Goal: Task Accomplishment & Management: Manage account settings

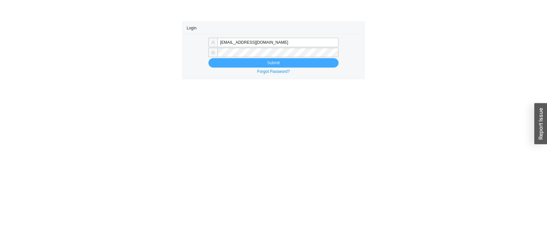
type input "zehavae@homeandstone.com"
click at [229, 64] on button "Submit" at bounding box center [274, 62] width 130 height 9
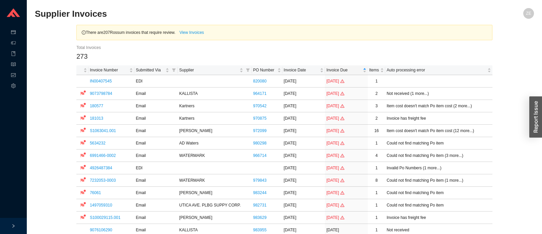
scroll to position [1270, 0]
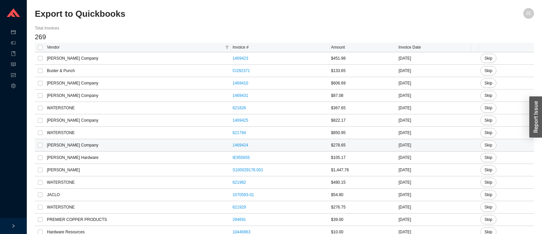
click at [87, 145] on td "[PERSON_NAME] Company" at bounding box center [138, 145] width 185 height 12
click at [232, 145] on link "1469424" at bounding box center [240, 145] width 16 height 5
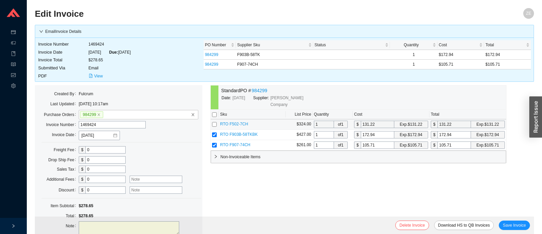
click at [215, 126] on input "checkbox" at bounding box center [214, 124] width 5 height 5
checkbox input "true"
click at [214, 126] on input "checkbox" at bounding box center [214, 124] width 5 height 5
checkbox input "false"
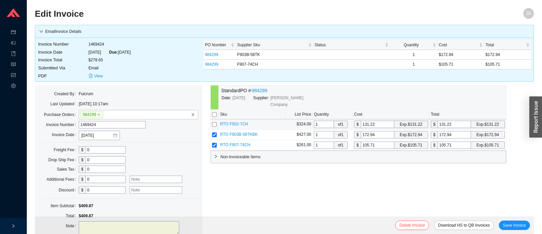
checkbox input "false"
click at [517, 224] on span "Save Invoice" at bounding box center [514, 225] width 23 height 7
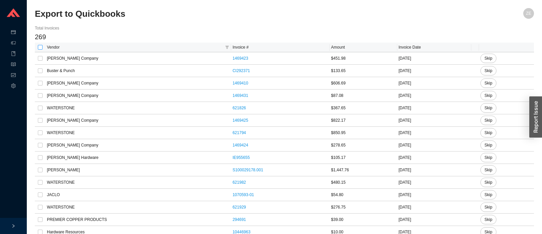
click at [39, 48] on input "checkbox" at bounding box center [40, 47] width 5 height 5
checkbox input "true"
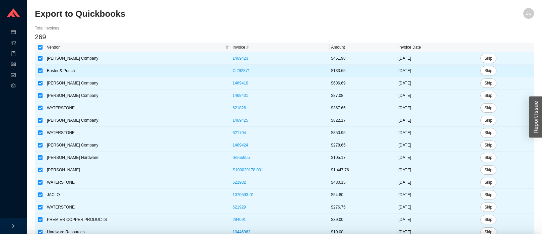
checkbox input "true"
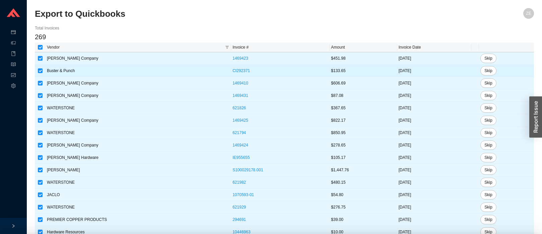
checkbox input "true"
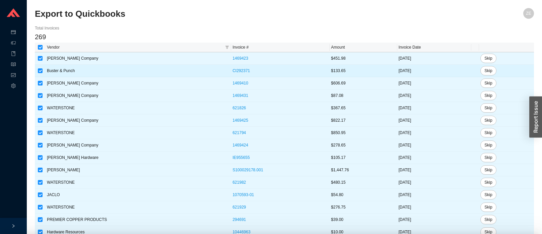
checkbox input "true"
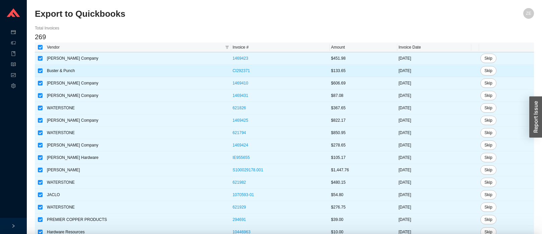
checkbox input "true"
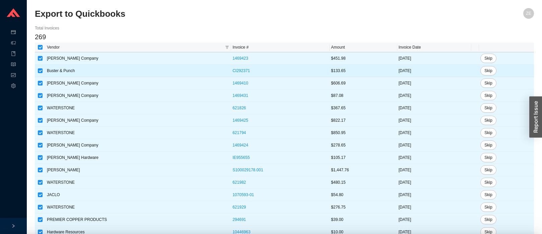
checkbox input "true"
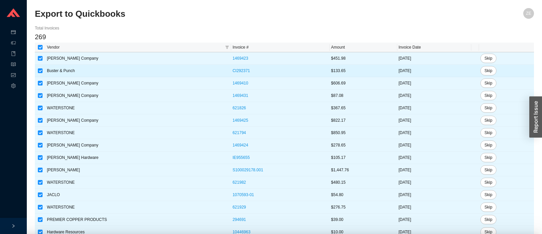
checkbox input "true"
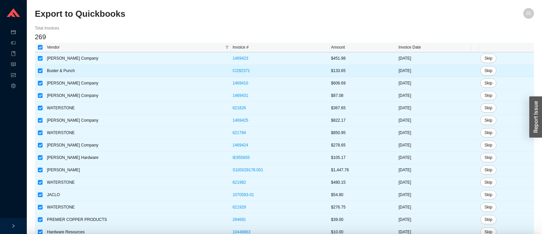
checkbox input "true"
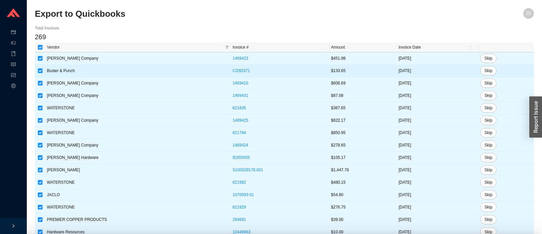
checkbox input "true"
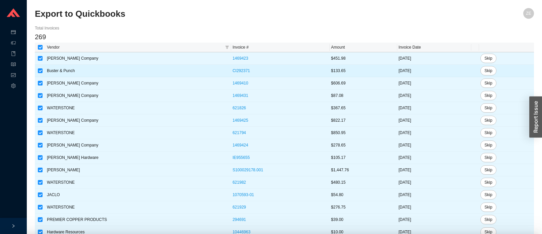
checkbox input "true"
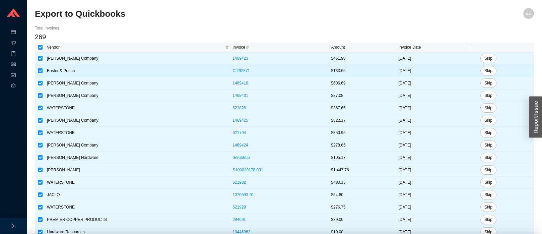
checkbox input "true"
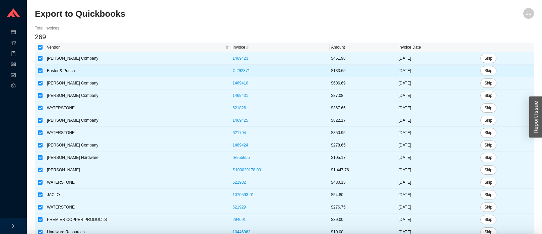
checkbox input "true"
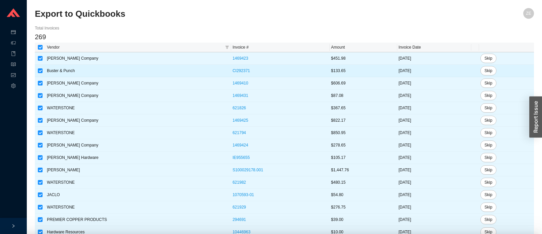
checkbox input "true"
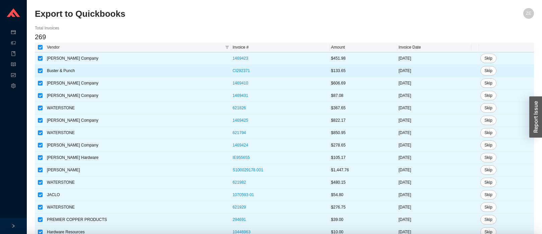
checkbox input "true"
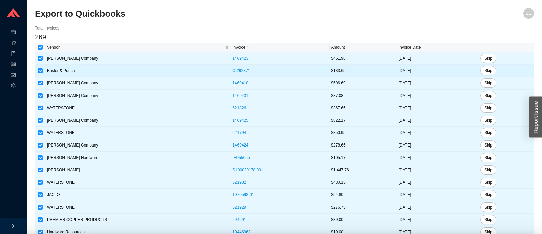
checkbox input "true"
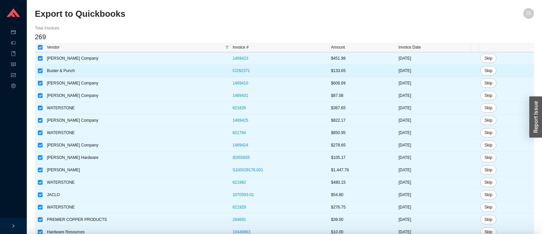
checkbox input "true"
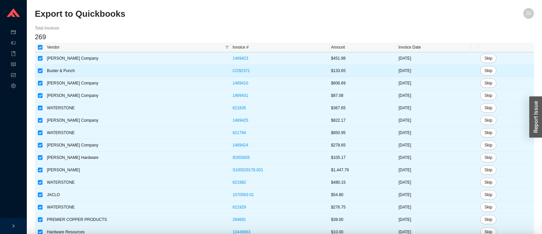
checkbox input "true"
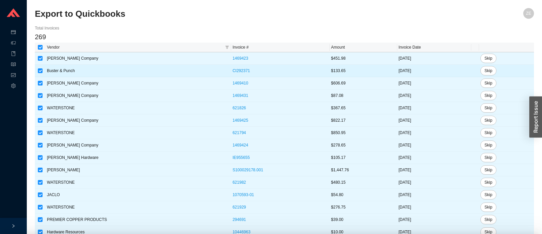
checkbox input "true"
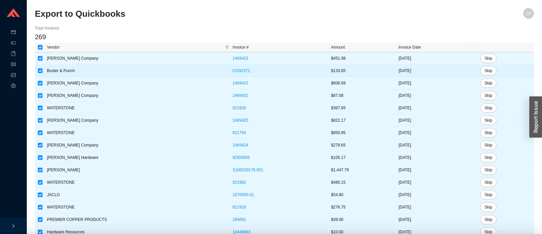
checkbox input "true"
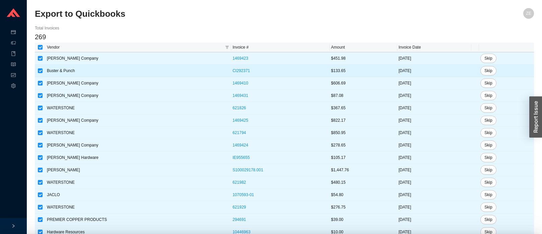
checkbox input "true"
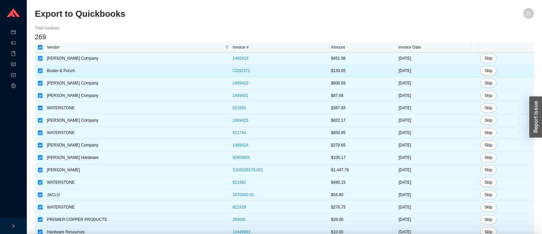
checkbox input "true"
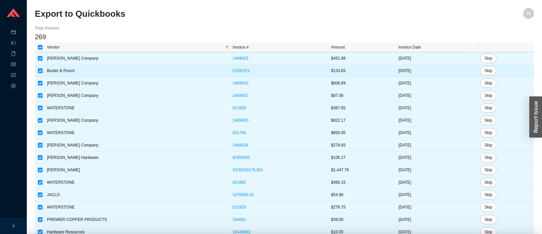
checkbox input "true"
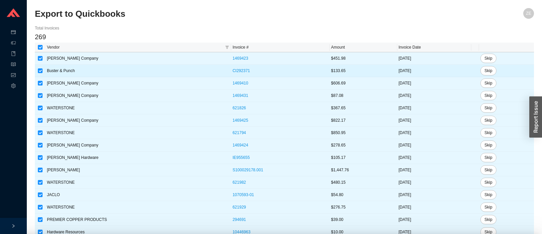
checkbox input "true"
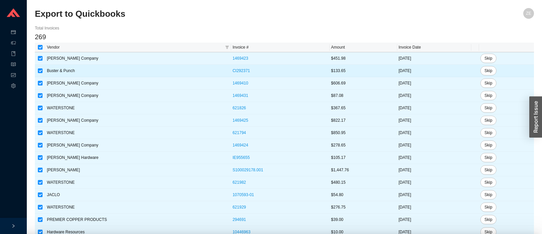
checkbox input "true"
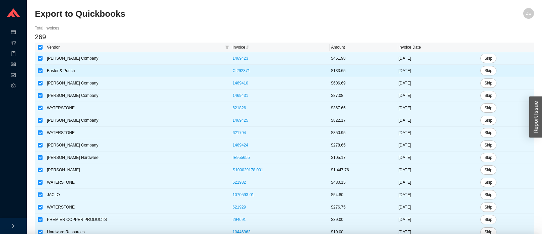
checkbox input "true"
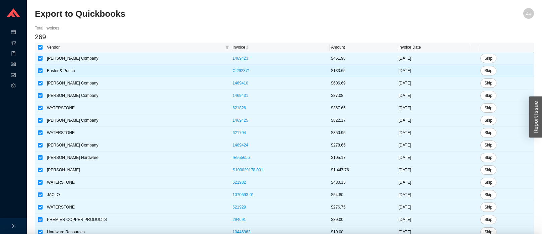
checkbox input "true"
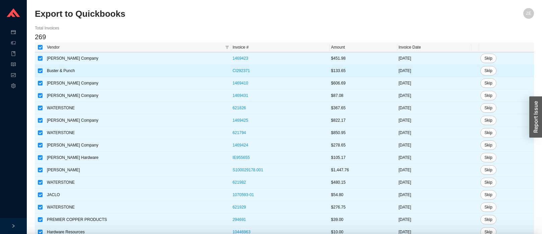
checkbox input "true"
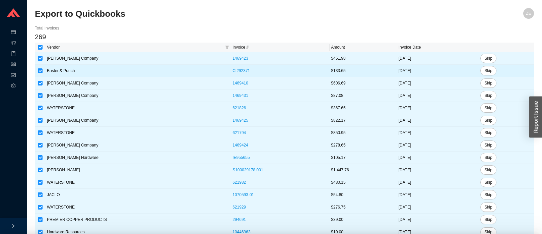
checkbox input "true"
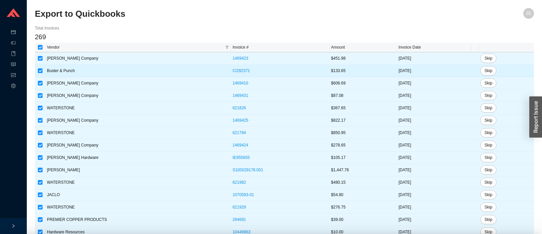
checkbox input "true"
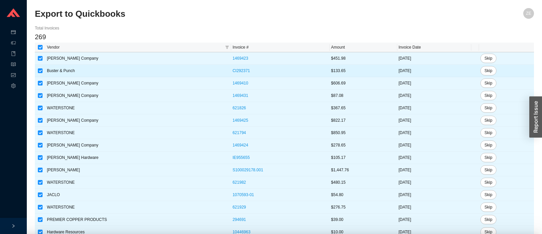
checkbox input "true"
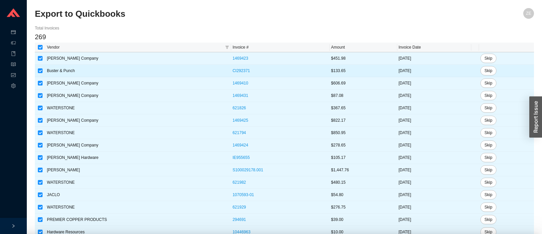
checkbox input "true"
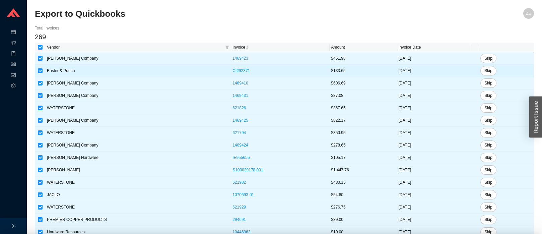
checkbox input "true"
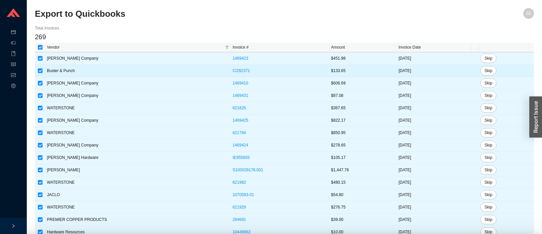
checkbox input "true"
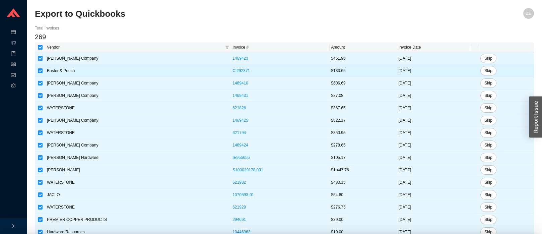
checkbox input "true"
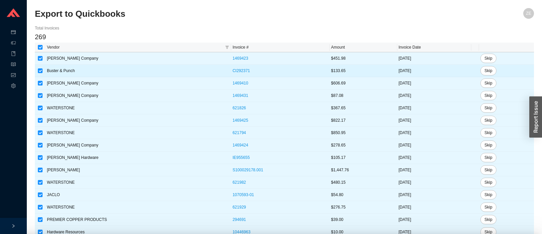
checkbox input "true"
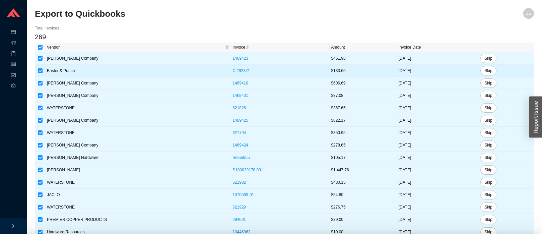
checkbox input "true"
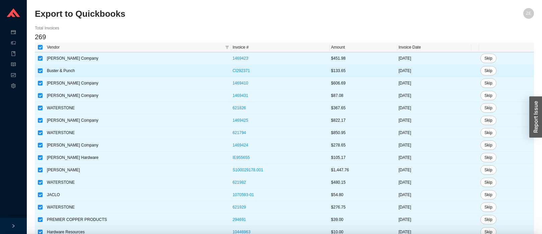
checkbox input "true"
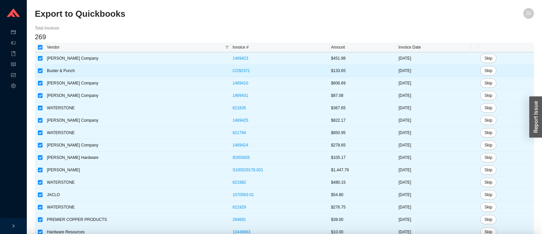
checkbox input "true"
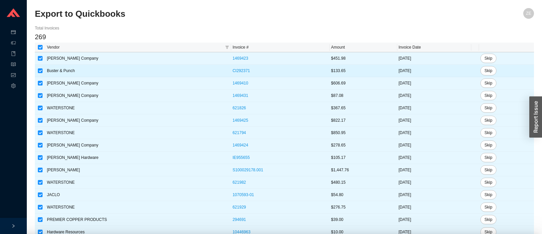
checkbox input "true"
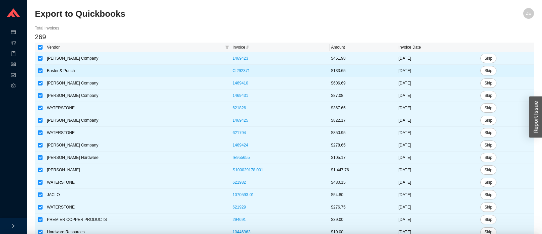
checkbox input "true"
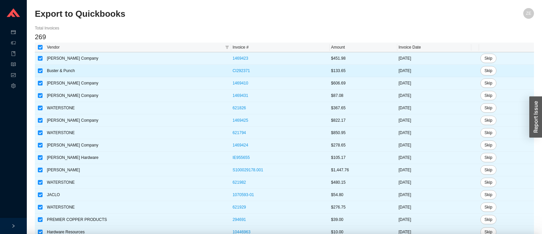
checkbox input "true"
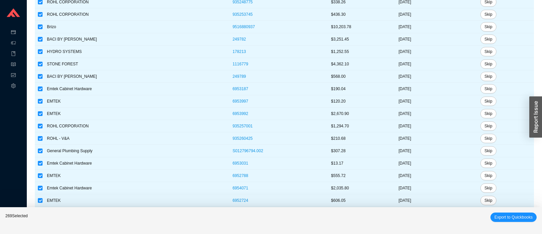
scroll to position [1503, 0]
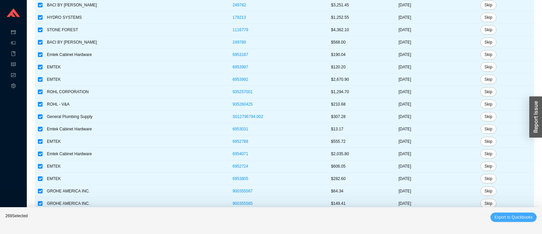
click at [498, 218] on span "Export to Quickbooks" at bounding box center [513, 217] width 38 height 7
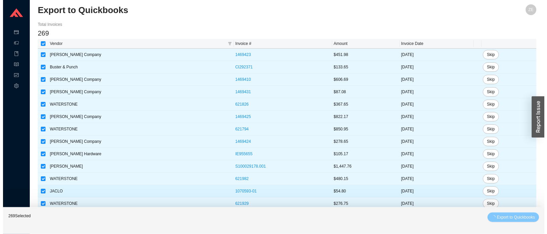
scroll to position [0, 0]
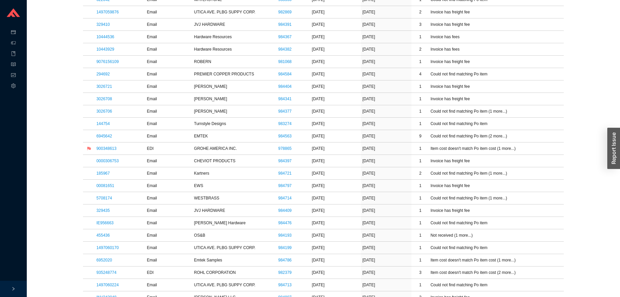
scroll to position [602, 0]
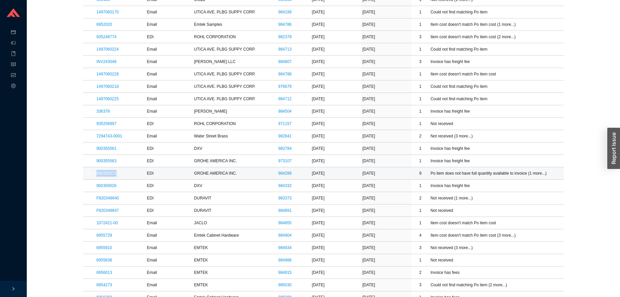
click at [104, 172] on link "900355571" at bounding box center [106, 173] width 20 height 5
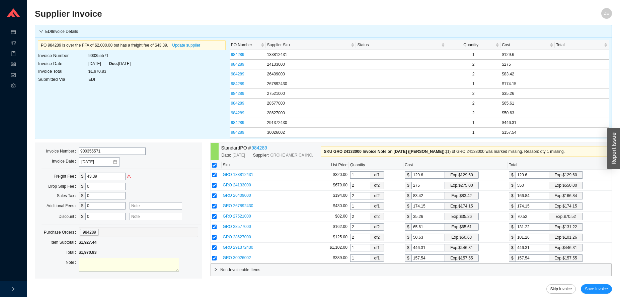
click at [97, 260] on textarea at bounding box center [129, 264] width 100 height 14
click at [95, 260] on textarea "deduct 4.39 freight per" at bounding box center [129, 264] width 100 height 14
click at [137, 260] on textarea "deduct 43.39 freight per" at bounding box center [129, 264] width 100 height 14
type textarea "deduct 43.39 freight per Customer service"
click at [240, 215] on span "GRO 27521000" at bounding box center [237, 216] width 28 height 5
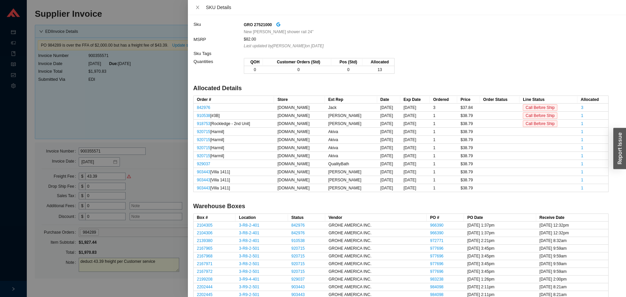
click at [147, 102] on div at bounding box center [313, 148] width 626 height 297
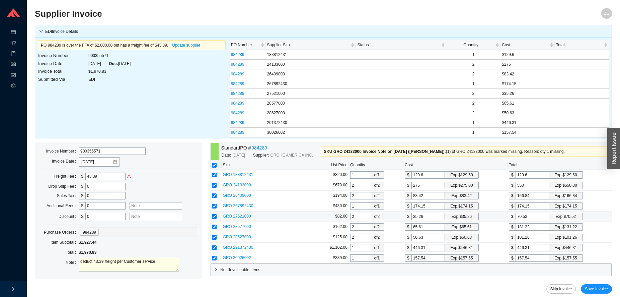
drag, startPoint x: 114, startPoint y: 174, endPoint x: 66, endPoint y: 174, distance: 48.6
click at [85, 175] on input "43.39" at bounding box center [105, 175] width 40 height 7
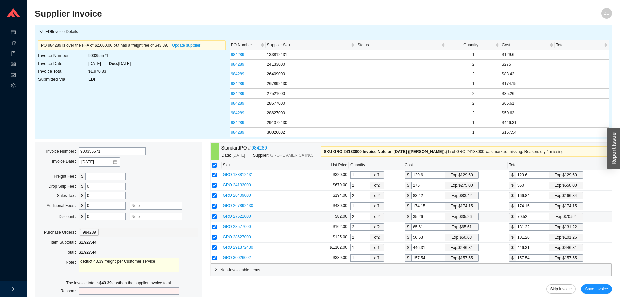
click at [105, 289] on input "text" at bounding box center [129, 290] width 100 height 7
type input "deduct freight"
click at [599, 284] on button "Save Invoice" at bounding box center [596, 288] width 31 height 9
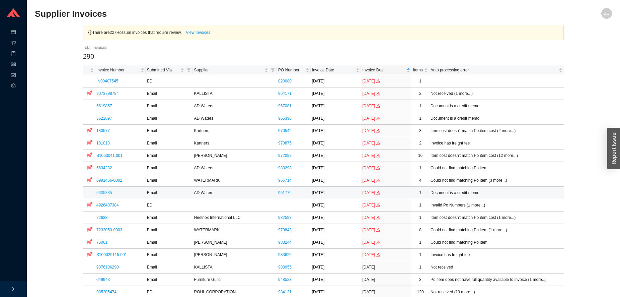
click at [106, 191] on link "5635385" at bounding box center [104, 192] width 16 height 5
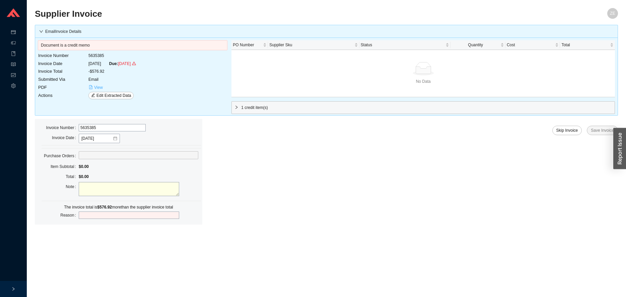
click at [96, 86] on span "View" at bounding box center [98, 87] width 9 height 7
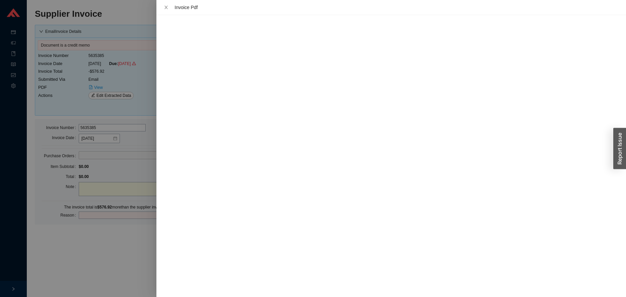
click at [114, 243] on div at bounding box center [313, 148] width 626 height 297
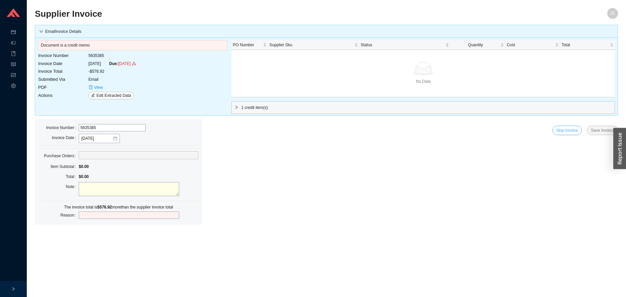
click at [570, 129] on span "Skip Invoice" at bounding box center [567, 130] width 22 height 7
click at [611, 109] on div "Are you sure you want to skip this invoice? No Yes" at bounding box center [568, 106] width 91 height 26
click at [607, 113] on button "Yes" at bounding box center [604, 111] width 12 height 7
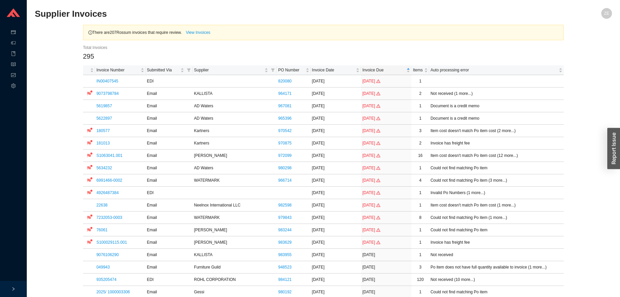
click at [427, 19] on h2 "Supplier Invoices" at bounding box center [251, 14] width 433 height 12
click at [101, 117] on link "5622897" at bounding box center [104, 118] width 16 height 5
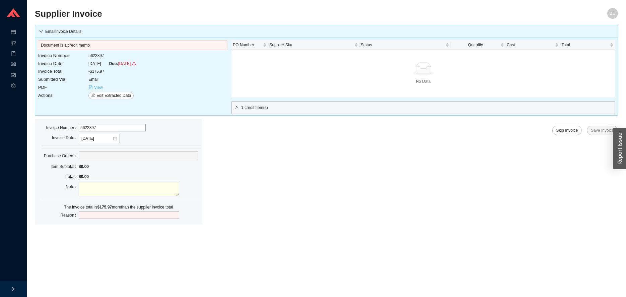
click at [93, 85] on button "View" at bounding box center [95, 87] width 15 height 7
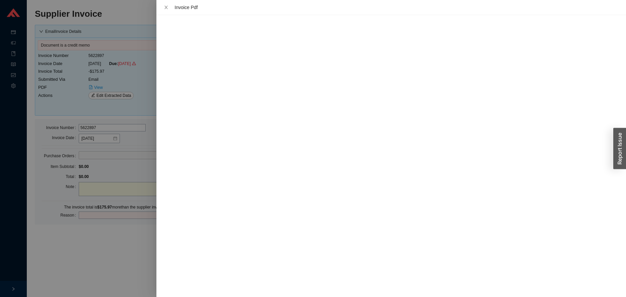
click at [95, 233] on div at bounding box center [313, 148] width 626 height 297
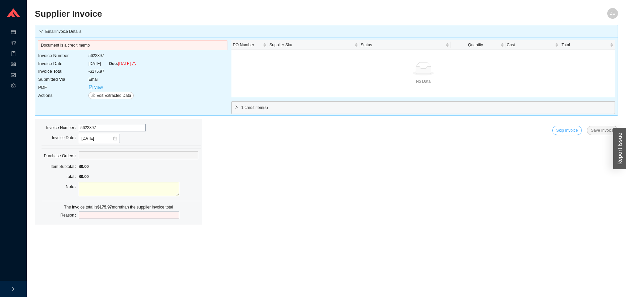
click at [572, 133] on span "Skip Invoice" at bounding box center [567, 130] width 22 height 7
click at [603, 116] on div "Are you sure you want to skip this invoice? No Yes" at bounding box center [568, 106] width 91 height 26
click at [603, 111] on span "Yes" at bounding box center [604, 111] width 7 height 7
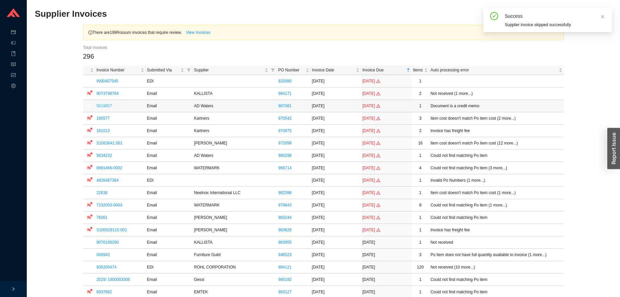
click at [107, 106] on link "5619857" at bounding box center [104, 105] width 16 height 5
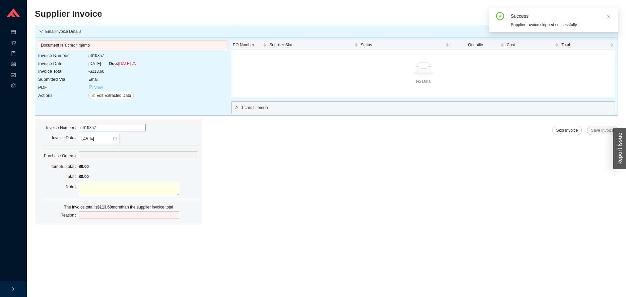
click at [96, 87] on span "View" at bounding box center [98, 87] width 9 height 7
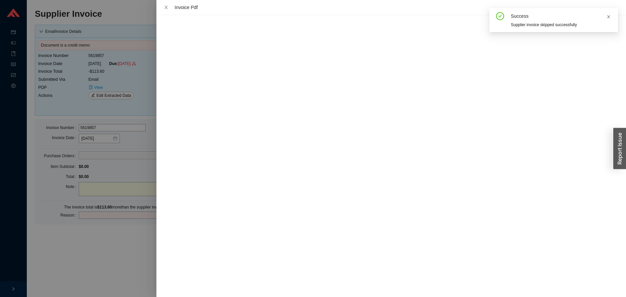
click at [609, 17] on icon "close" at bounding box center [608, 17] width 4 height 4
drag, startPoint x: 100, startPoint y: 268, endPoint x: 102, endPoint y: 265, distance: 3.4
click at [100, 268] on div at bounding box center [313, 148] width 626 height 297
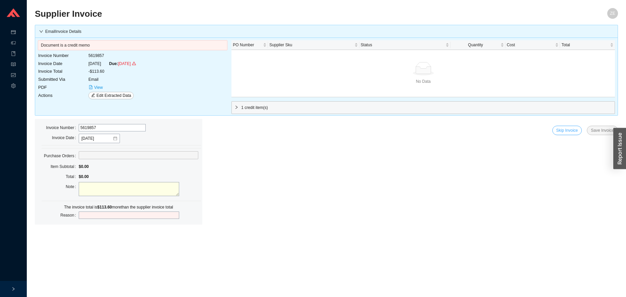
click at [565, 131] on span "Skip Invoice" at bounding box center [567, 130] width 22 height 7
click at [605, 113] on span "Yes" at bounding box center [604, 111] width 7 height 7
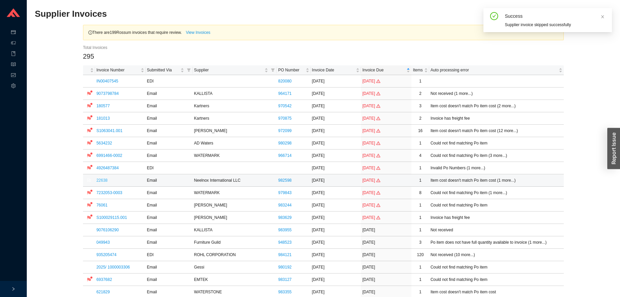
click at [100, 181] on link "22638" at bounding box center [101, 180] width 11 height 5
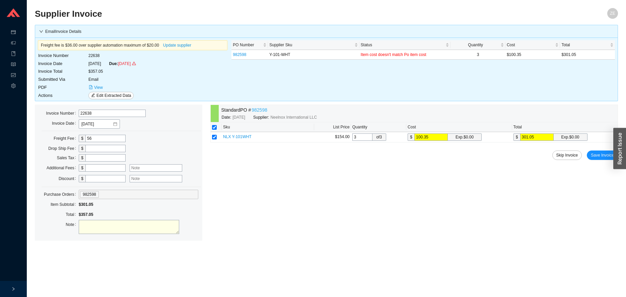
click at [265, 109] on link "982598" at bounding box center [259, 110] width 16 height 8
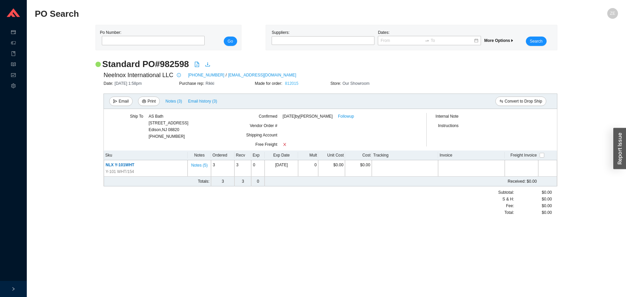
click at [291, 81] on link "812015" at bounding box center [291, 83] width 13 height 5
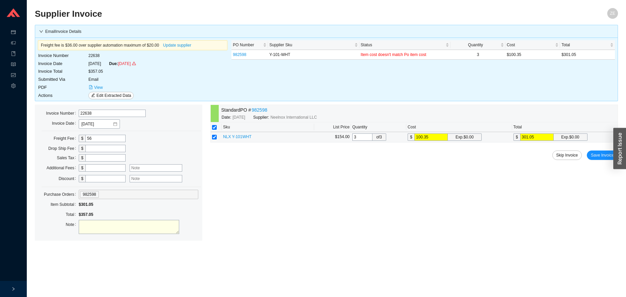
click at [430, 138] on input "100.35" at bounding box center [430, 136] width 33 height 7
click at [96, 87] on span "View" at bounding box center [98, 87] width 9 height 7
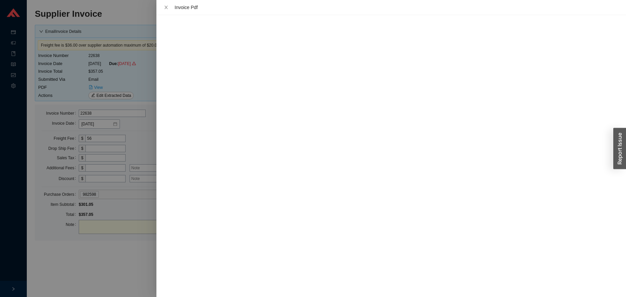
click at [120, 264] on div at bounding box center [313, 148] width 626 height 297
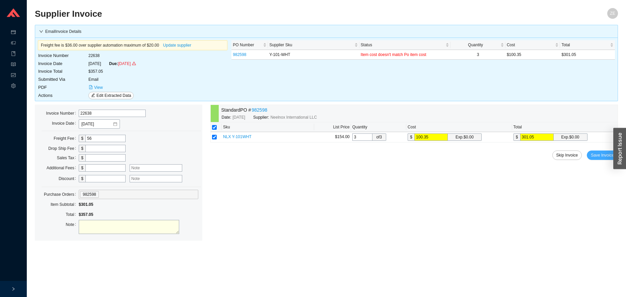
click at [598, 157] on span "Save Invoice" at bounding box center [602, 155] width 23 height 7
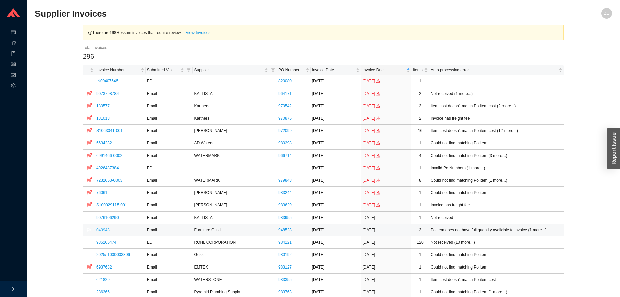
click at [100, 229] on link "049943" at bounding box center [102, 229] width 13 height 5
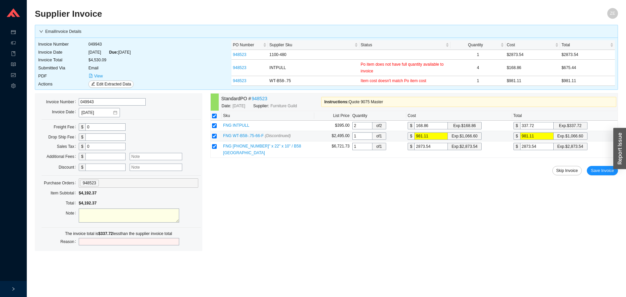
click at [430, 137] on input "981.11" at bounding box center [430, 135] width 33 height 7
click at [435, 126] on input "168.86" at bounding box center [430, 125] width 33 height 7
drag, startPoint x: 433, startPoint y: 147, endPoint x: 418, endPoint y: 138, distance: 17.4
click at [433, 145] on input "2873.54" at bounding box center [430, 146] width 33 height 7
click at [262, 96] on link "948523" at bounding box center [259, 99] width 16 height 8
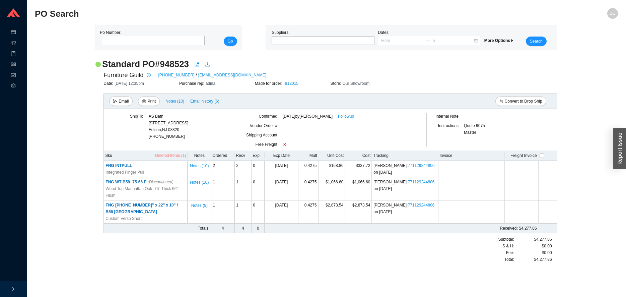
click at [175, 155] on span "Deleted Items (1)" at bounding box center [170, 155] width 31 height 7
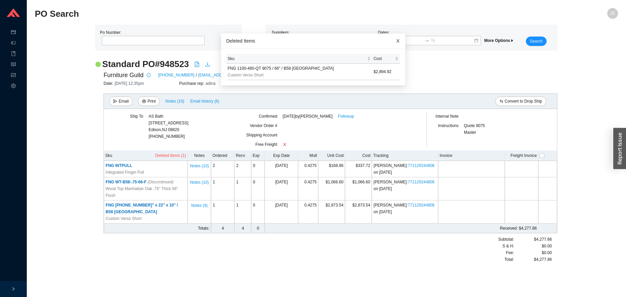
click at [390, 39] on span "Close" at bounding box center [397, 40] width 15 height 15
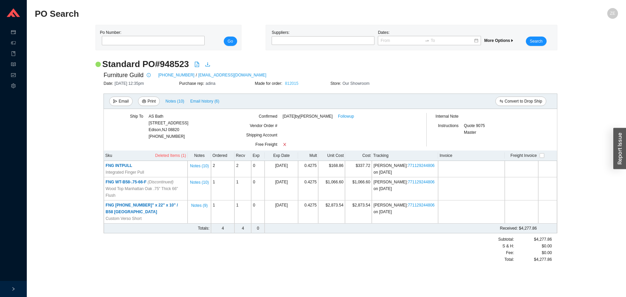
click at [294, 82] on link "812015" at bounding box center [291, 83] width 13 height 5
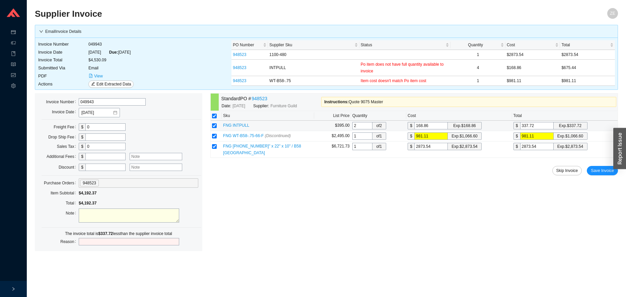
click at [369, 126] on input "2" at bounding box center [362, 125] width 20 height 7
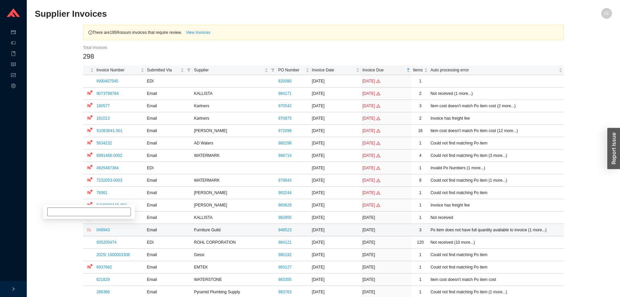
click at [89, 229] on icon "flag" at bounding box center [89, 230] width 4 height 4
click at [105, 201] on input at bounding box center [89, 205] width 84 height 9
type input "adina g"
click at [103, 219] on link "9076106290" at bounding box center [107, 217] width 22 height 5
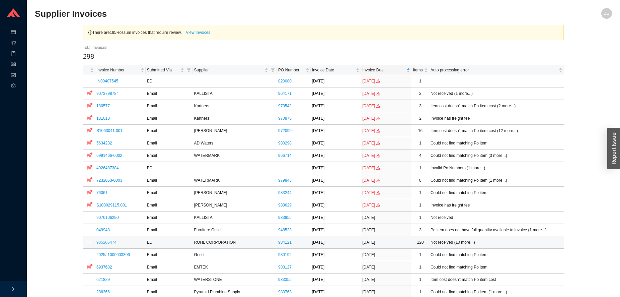
click at [107, 242] on link "935205474" at bounding box center [106, 242] width 20 height 5
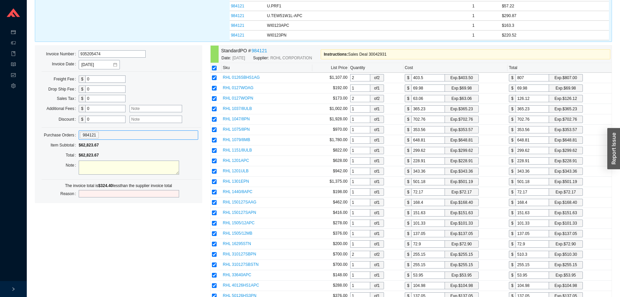
scroll to position [1161, 0]
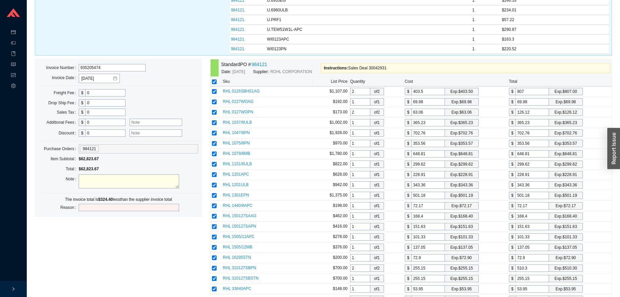
click at [101, 125] on input "0" at bounding box center [105, 122] width 40 height 7
click at [101, 122] on input "0" at bounding box center [105, 122] width 40 height 7
type input "0324.4"
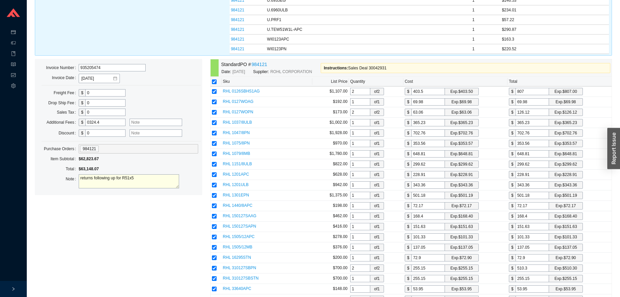
click at [124, 177] on textarea "returns following up for R51x5" at bounding box center [129, 181] width 100 height 14
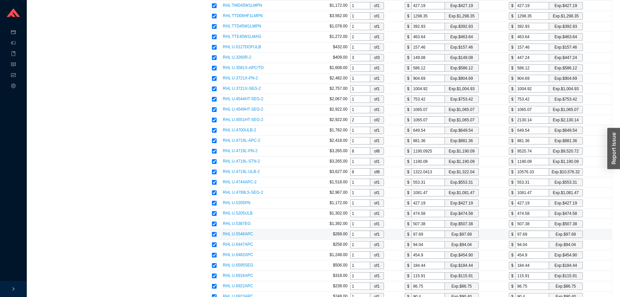
scroll to position [2131, 0]
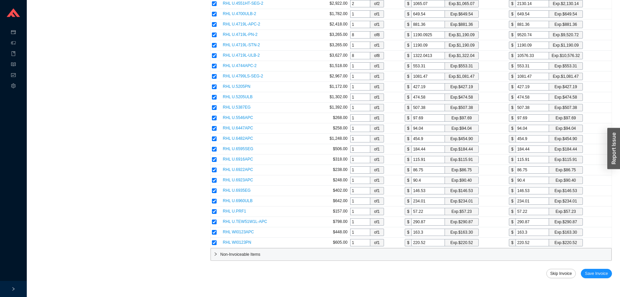
type textarea "returns following up for item R51x5"
click at [597, 271] on span "Save Invoice" at bounding box center [596, 273] width 23 height 7
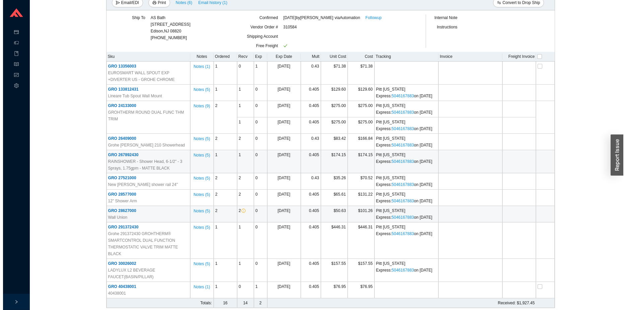
scroll to position [126, 0]
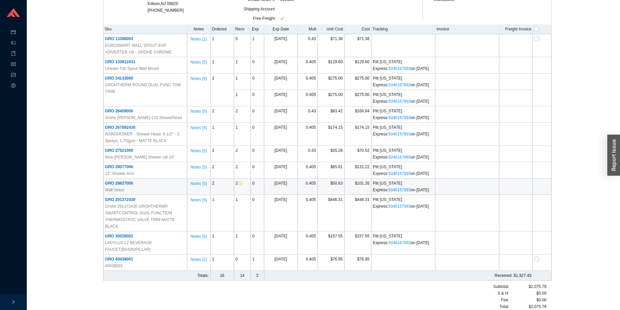
click at [127, 184] on span "GRO 28627000" at bounding box center [119, 183] width 28 height 5
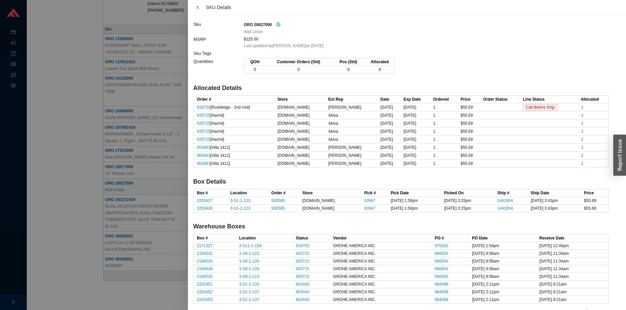
click at [279, 25] on icon "google" at bounding box center [278, 24] width 5 height 5
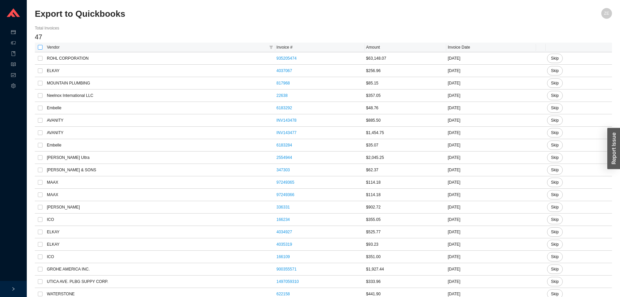
click at [40, 48] on input "checkbox" at bounding box center [40, 47] width 5 height 5
checkbox input "true"
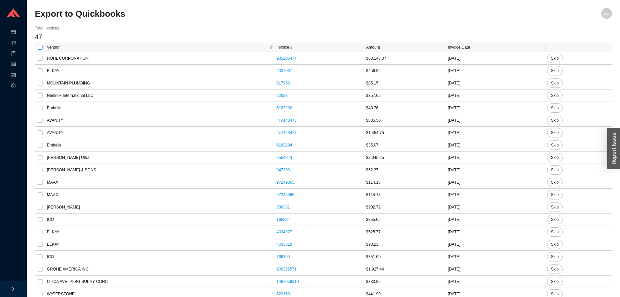
checkbox input "true"
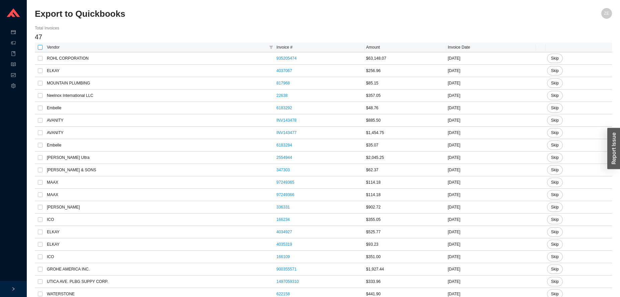
checkbox input "true"
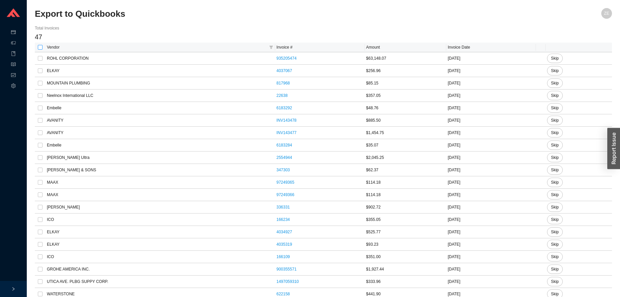
checkbox input "true"
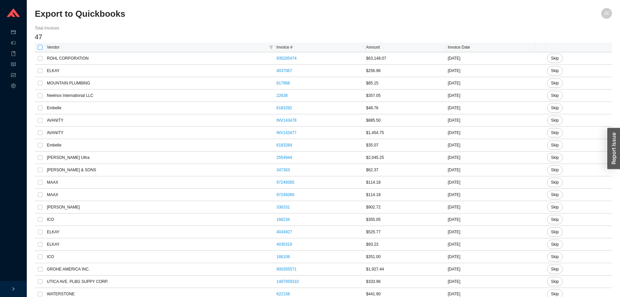
checkbox input "true"
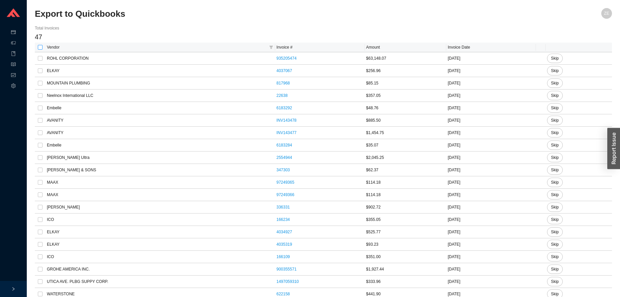
checkbox input "true"
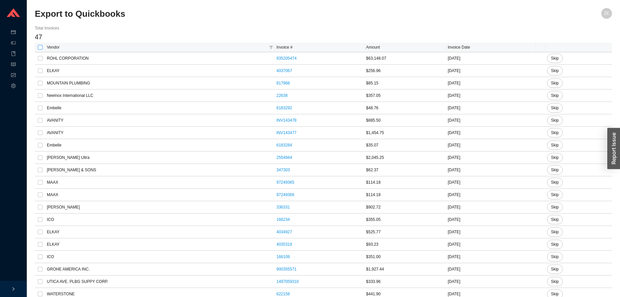
checkbox input "true"
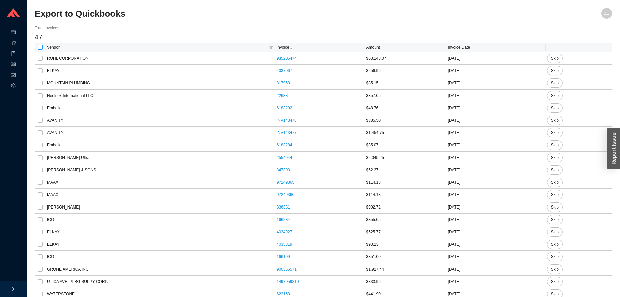
checkbox input "true"
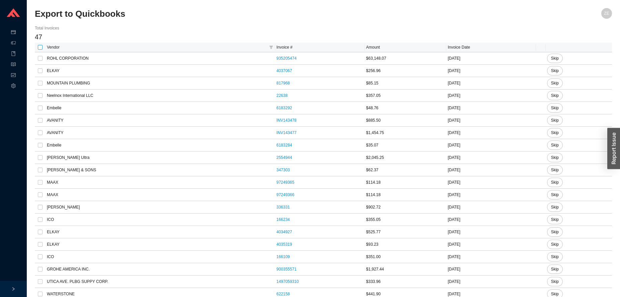
checkbox input "true"
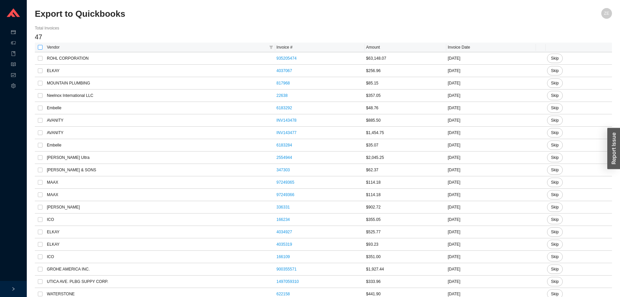
checkbox input "true"
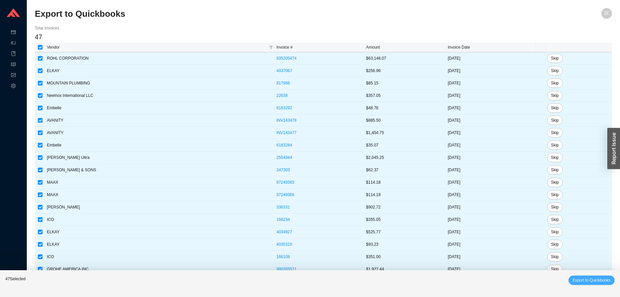
click at [586, 277] on span "Export to Quickbooks" at bounding box center [592, 280] width 38 height 7
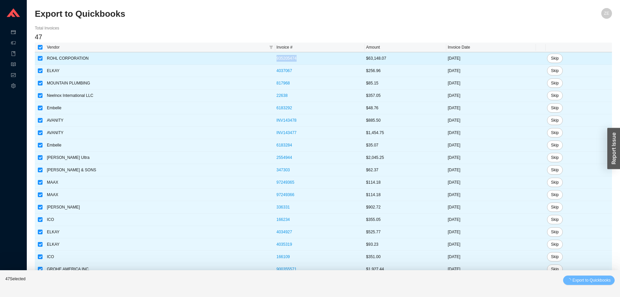
drag, startPoint x: 295, startPoint y: 57, endPoint x: 274, endPoint y: 59, distance: 21.2
click at [261, 58] on tr "ROHL CORPORATION 935205474 $63,148.07 07/31/2025 Skip" at bounding box center [323, 58] width 577 height 12
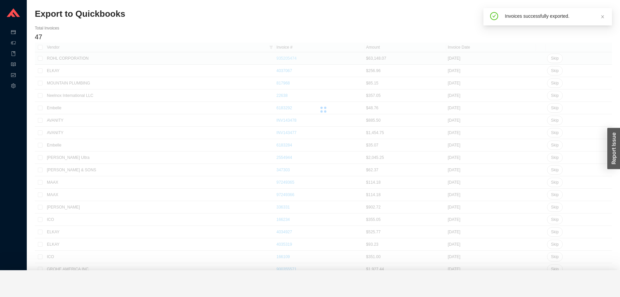
checkbox input "false"
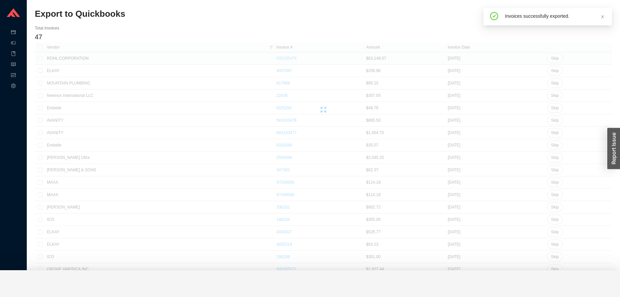
checkbox input "false"
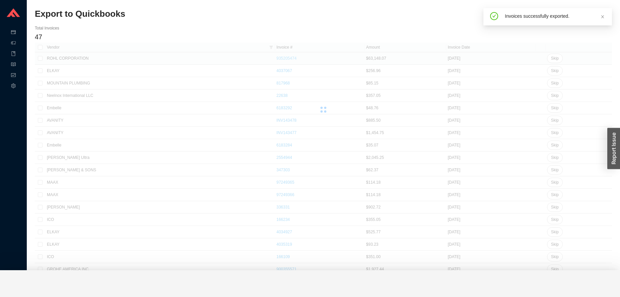
checkbox input "false"
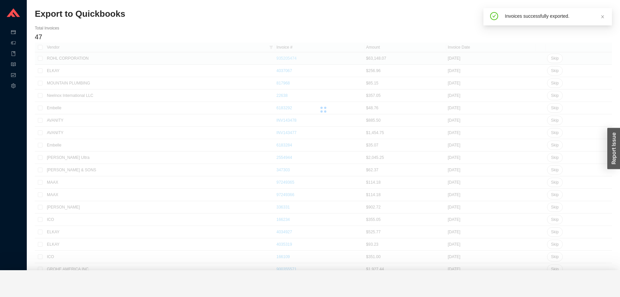
checkbox input "false"
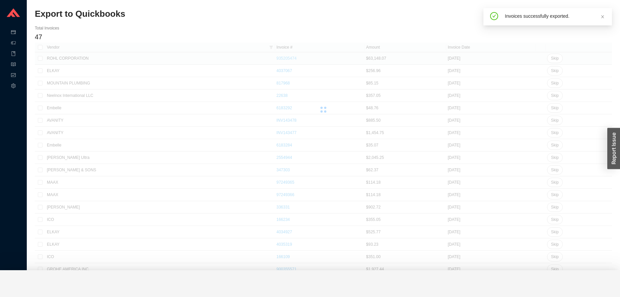
checkbox input "false"
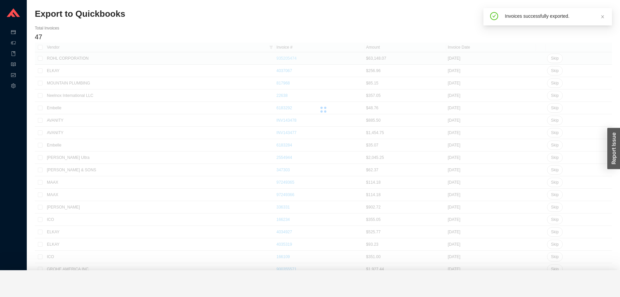
checkbox input "false"
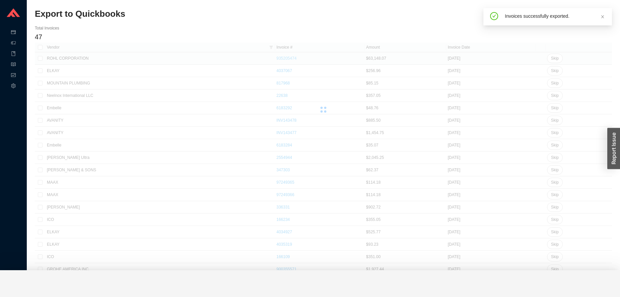
checkbox input "false"
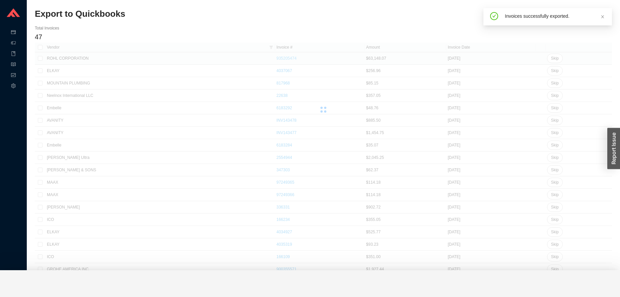
checkbox input "false"
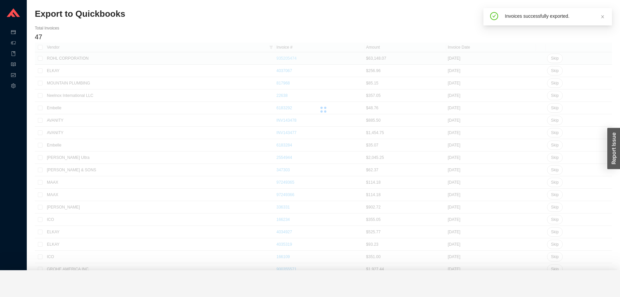
checkbox input "false"
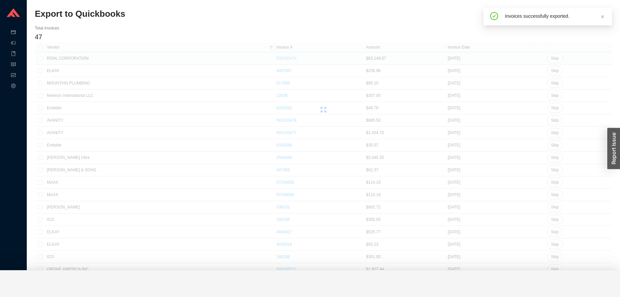
checkbox input "false"
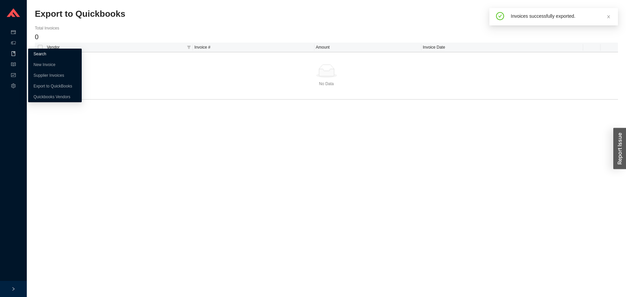
click at [40, 54] on link "Search" at bounding box center [39, 54] width 13 height 5
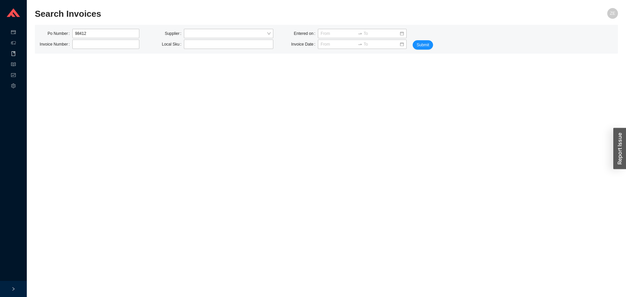
type input "984121"
click button "Submit" at bounding box center [423, 44] width 20 height 9
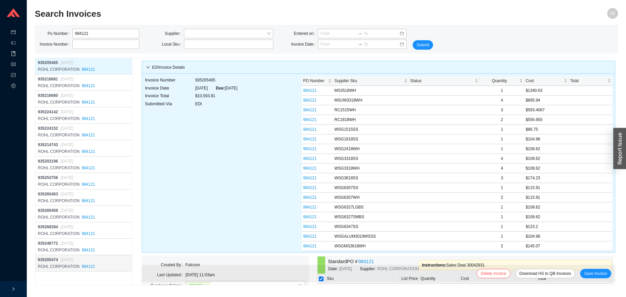
click at [64, 264] on span "ROHL CORPORATION" at bounding box center [59, 266] width 42 height 5
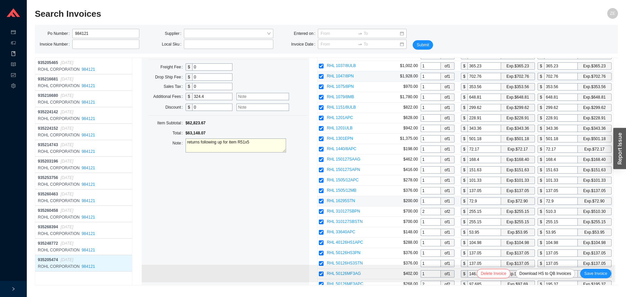
scroll to position [1189, 0]
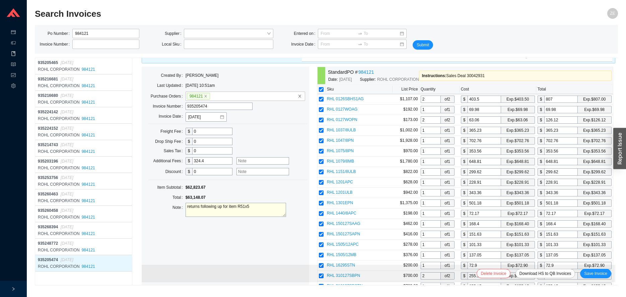
drag, startPoint x: 160, startPoint y: 163, endPoint x: 156, endPoint y: 163, distance: 3.7
click at [192, 163] on input "324.4" at bounding box center [212, 160] width 40 height 7
click at [589, 273] on span "Save Invoice" at bounding box center [595, 273] width 23 height 7
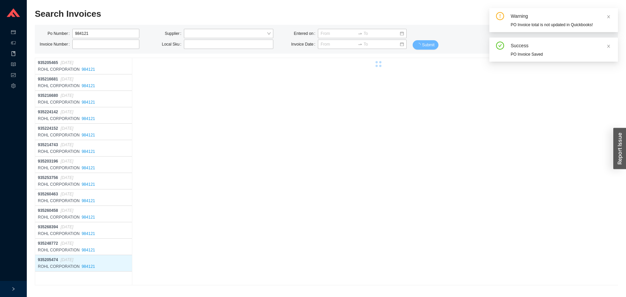
scroll to position [0, 0]
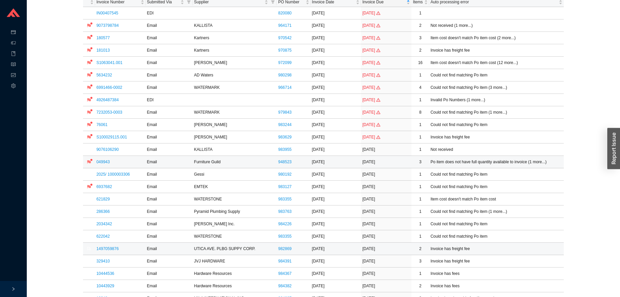
scroll to position [68, 0]
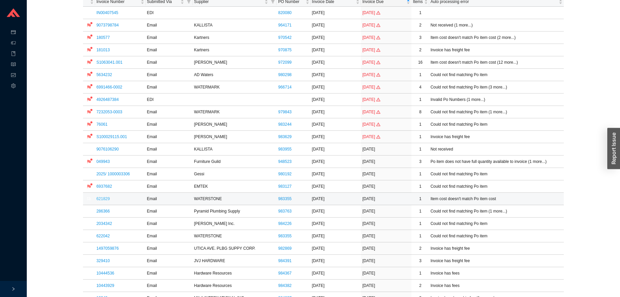
click at [103, 198] on link "621829" at bounding box center [102, 198] width 13 height 5
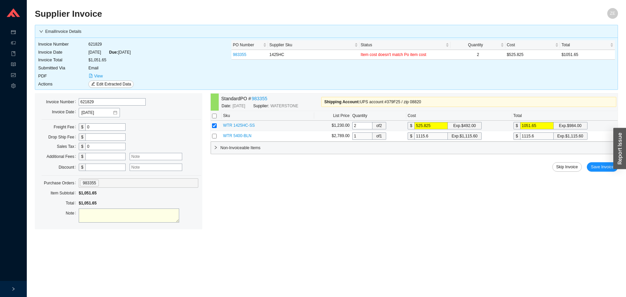
click at [236, 128] on span "WTR 1425HC-SS" at bounding box center [239, 125] width 32 height 5
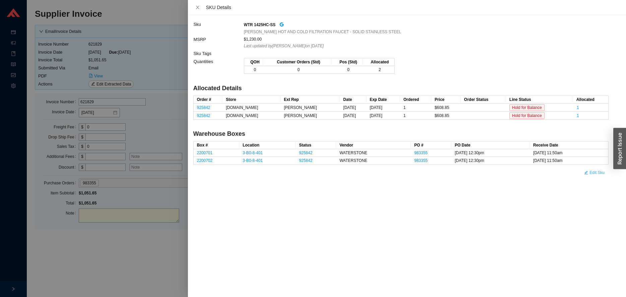
click at [594, 175] on span "Edit Sku" at bounding box center [596, 172] width 15 height 7
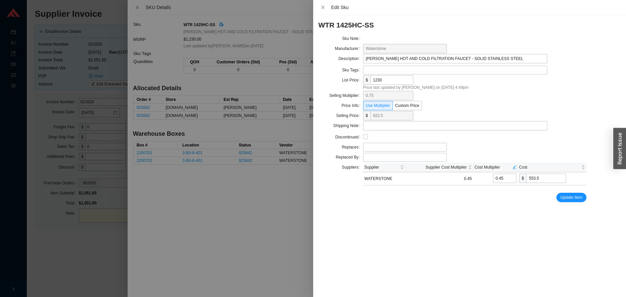
click at [85, 256] on div at bounding box center [313, 148] width 626 height 297
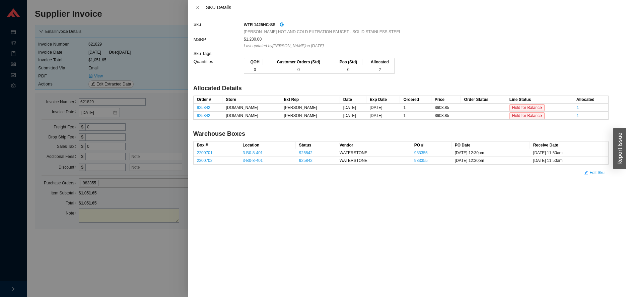
click at [87, 260] on div at bounding box center [313, 148] width 626 height 297
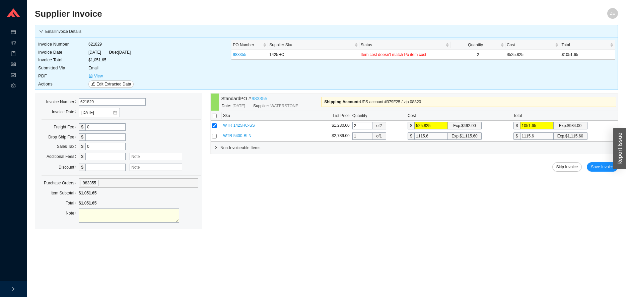
click at [259, 97] on link "983355" at bounding box center [259, 99] width 16 height 8
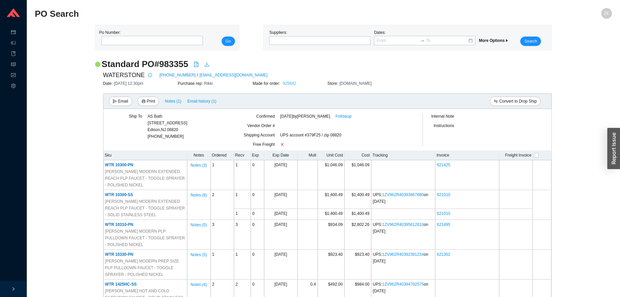
click at [291, 82] on link "925842" at bounding box center [289, 83] width 13 height 5
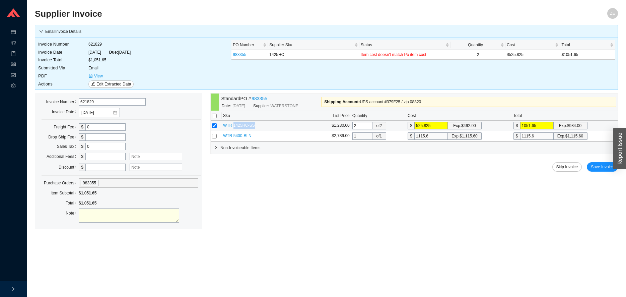
drag, startPoint x: 232, startPoint y: 125, endPoint x: 253, endPoint y: 125, distance: 20.4
click at [253, 125] on td "WTR 1425HC-SS" at bounding box center [268, 126] width 92 height 10
copy span "1425HC-SS"
click at [242, 124] on span "WTR 1425HC-SS" at bounding box center [239, 125] width 32 height 5
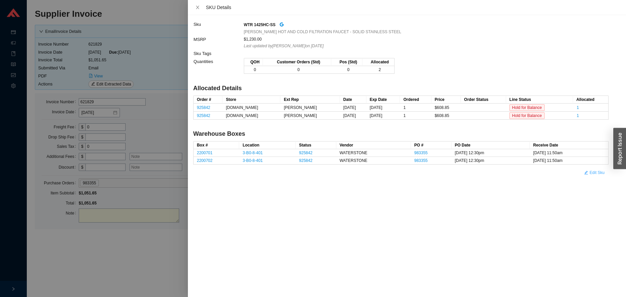
click at [595, 177] on button "Edit Sku" at bounding box center [594, 172] width 28 height 9
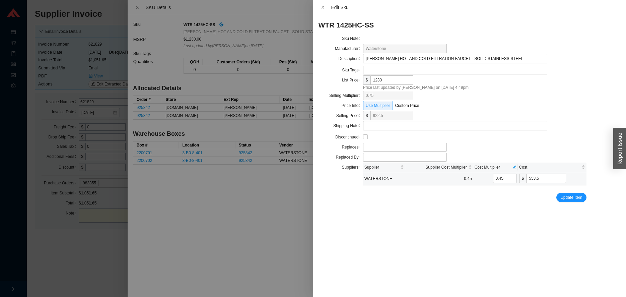
click at [566, 174] on input "553.5" at bounding box center [546, 177] width 40 height 9
click at [523, 205] on div "WTR 1425HC-SS Sku Note Manufacturer Waterstone Description [PERSON_NAME] HOT AN…" at bounding box center [469, 156] width 313 height 282
click at [100, 264] on div at bounding box center [313, 148] width 626 height 297
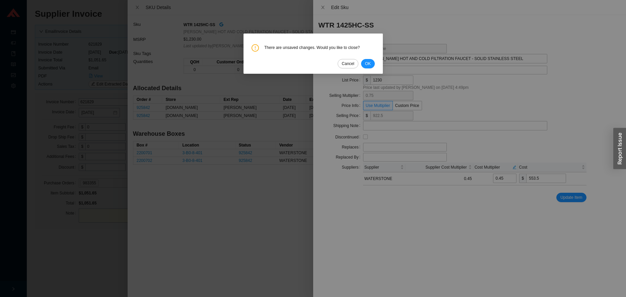
click at [100, 263] on div "There are unsaved changes. Would you like to close? Cancel OK" at bounding box center [313, 148] width 626 height 297
click at [106, 261] on div "There are unsaved changes. Would you like to close? Cancel OK" at bounding box center [313, 148] width 626 height 297
click at [347, 64] on span "Cancel" at bounding box center [348, 63] width 12 height 7
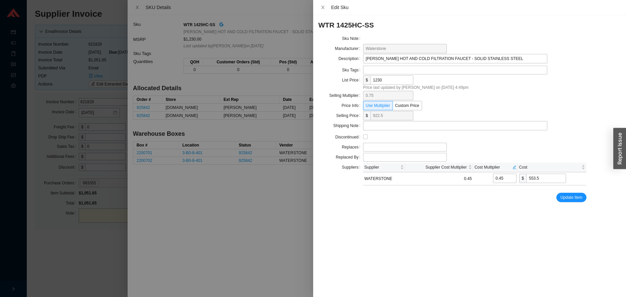
click at [113, 222] on div at bounding box center [313, 148] width 626 height 297
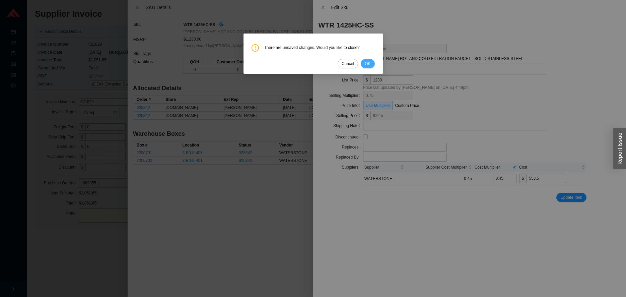
click at [368, 61] on span "OK" at bounding box center [368, 63] width 6 height 7
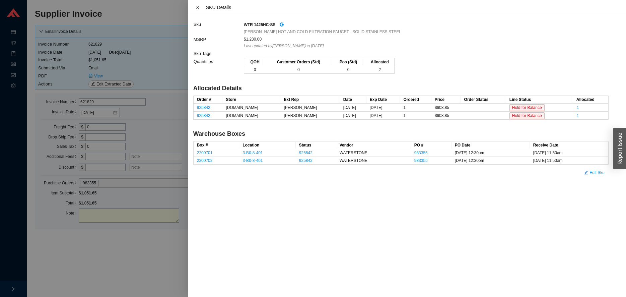
click at [196, 7] on icon "close" at bounding box center [197, 7] width 5 height 5
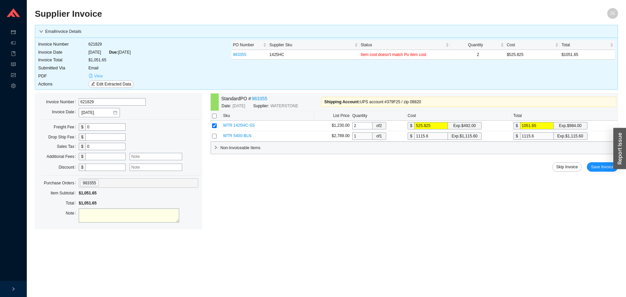
click at [101, 75] on span "View" at bounding box center [98, 76] width 9 height 7
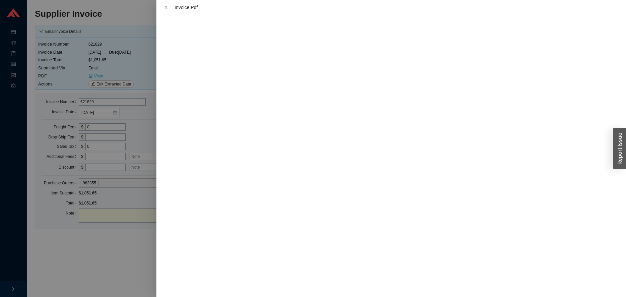
click at [96, 269] on div at bounding box center [313, 148] width 626 height 297
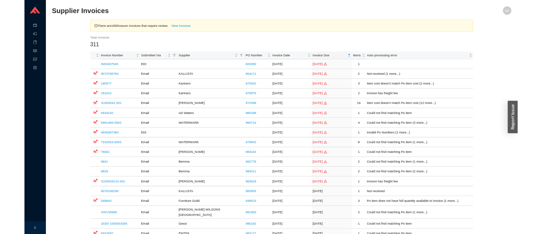
scroll to position [68, 0]
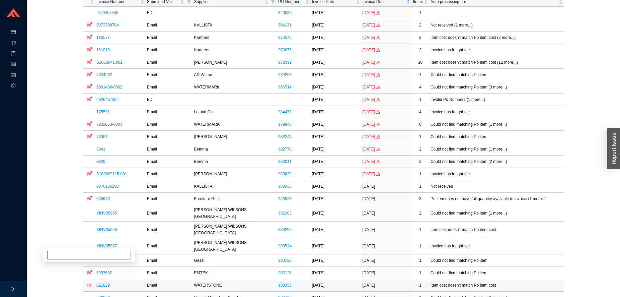
click at [89, 283] on icon "flag" at bounding box center [89, 285] width 4 height 4
click at [101, 248] on input at bounding box center [89, 248] width 84 height 9
type input "[PERSON_NAME]"
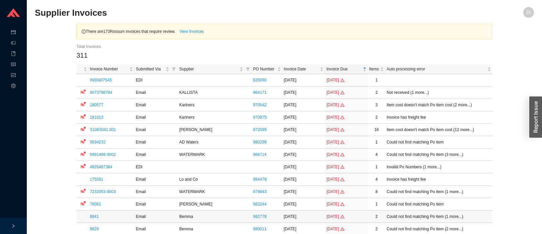
scroll to position [0, 0]
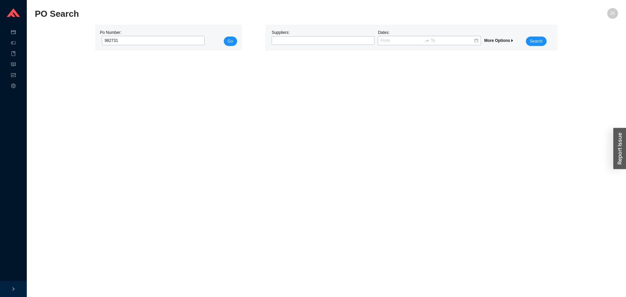
type input "982731"
click at [224, 36] on button "Go" at bounding box center [230, 40] width 13 height 9
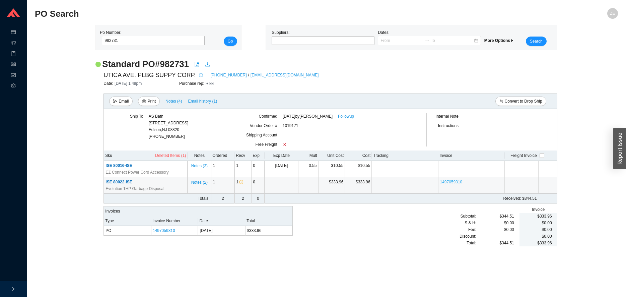
click at [458, 184] on link "1497059310" at bounding box center [451, 181] width 22 height 5
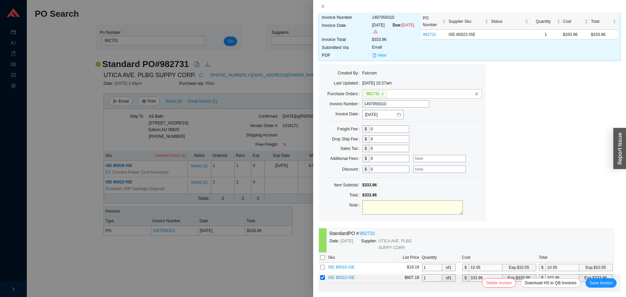
scroll to position [32, 0]
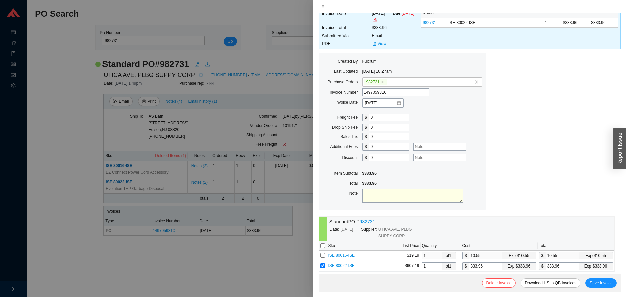
click at [275, 265] on div at bounding box center [313, 148] width 626 height 297
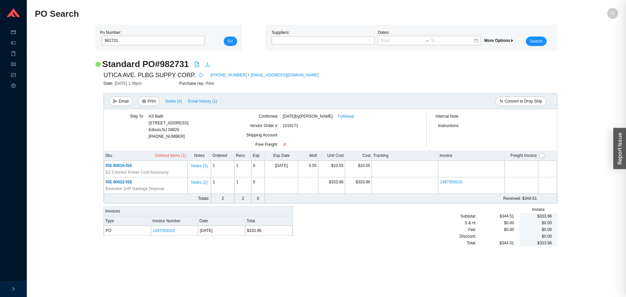
scroll to position [0, 0]
drag, startPoint x: 128, startPoint y: 42, endPoint x: 49, endPoint y: 34, distance: 80.1
click at [102, 40] on input "982731" at bounding box center [153, 40] width 103 height 9
type input "985242"
click at [224, 36] on button "Go" at bounding box center [230, 40] width 13 height 9
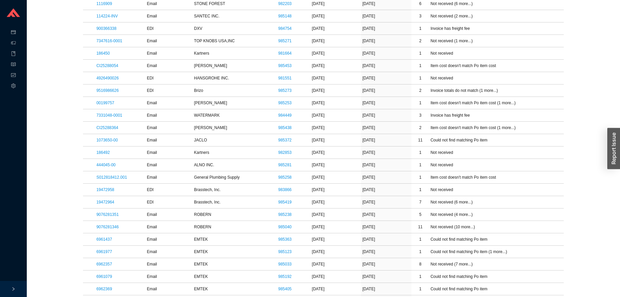
scroll to position [2409, 0]
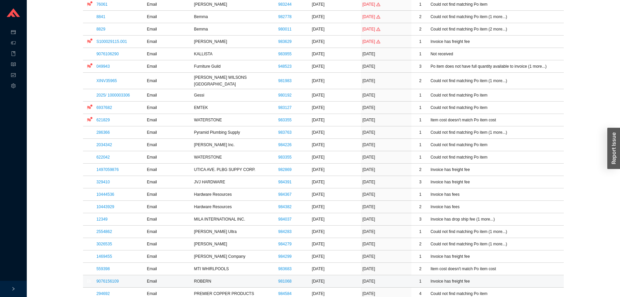
scroll to position [205, 0]
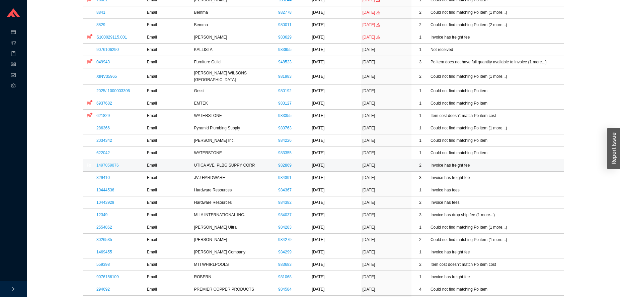
click at [109, 163] on link "1497059876" at bounding box center [107, 165] width 22 height 5
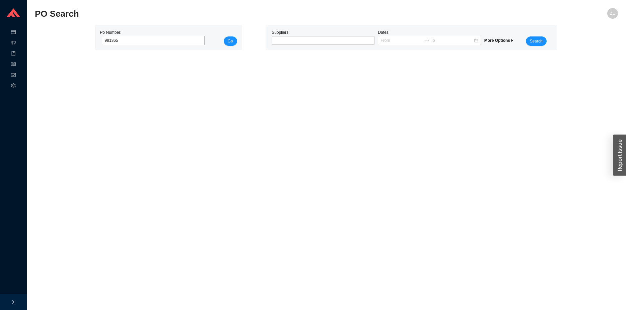
click at [224, 36] on button "Go" at bounding box center [230, 40] width 13 height 9
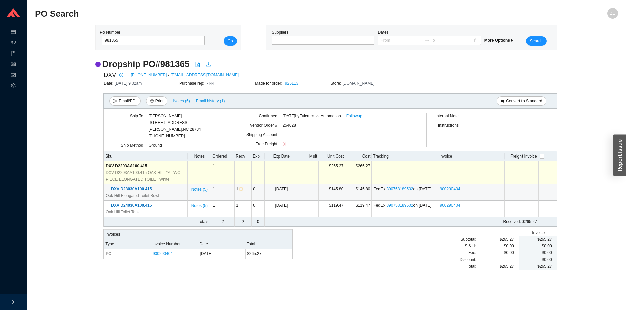
drag, startPoint x: 456, startPoint y: 191, endPoint x: 436, endPoint y: 191, distance: 19.8
click at [436, 191] on tr "DXV D23030A100.415 Oak Hill Elongated Toilet Bowl Notes ( 5 ) 1 1 0 [DATE] $145…" at bounding box center [330, 192] width 453 height 16
copy tr "900290404"
click at [243, 291] on main "PO Search ZE Po Number: 981365 Go Suppliers: Dates: More Options Search Dropshi…" at bounding box center [326, 159] width 583 height 302
drag, startPoint x: 145, startPoint y: 43, endPoint x: 60, endPoint y: 36, distance: 85.7
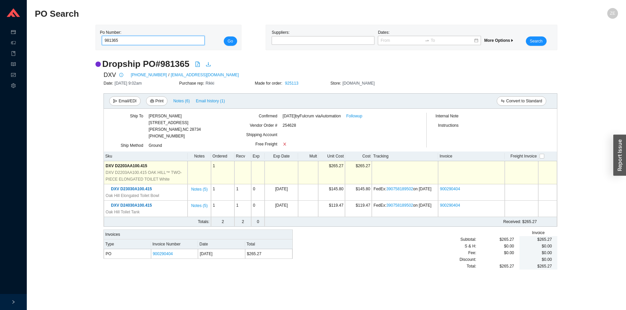
click at [102, 36] on input "981365" at bounding box center [153, 40] width 103 height 9
click at [138, 35] on div "Po Number: 981365" at bounding box center [151, 37] width 103 height 17
drag, startPoint x: 123, startPoint y: 40, endPoint x: 102, endPoint y: 41, distance: 20.4
click at [102, 41] on input "981365" at bounding box center [153, 40] width 103 height 9
type input "943174"
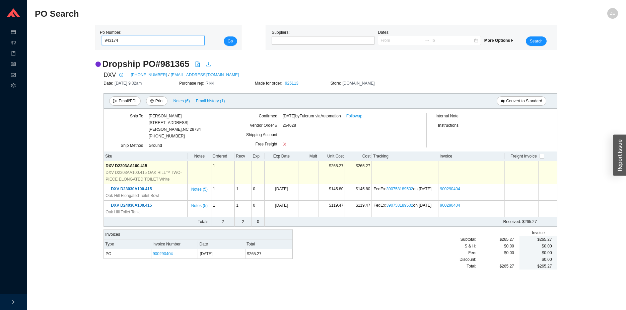
click at [224, 36] on button "Go" at bounding box center [230, 40] width 13 height 9
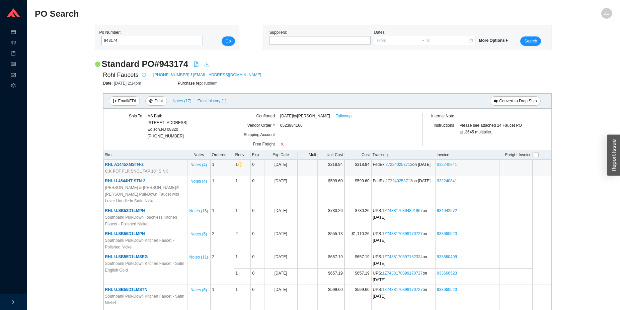
click at [452, 165] on link "932240841" at bounding box center [447, 164] width 20 height 5
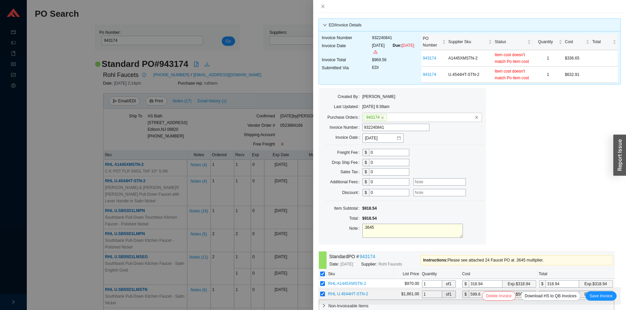
click at [66, 152] on div at bounding box center [313, 155] width 626 height 310
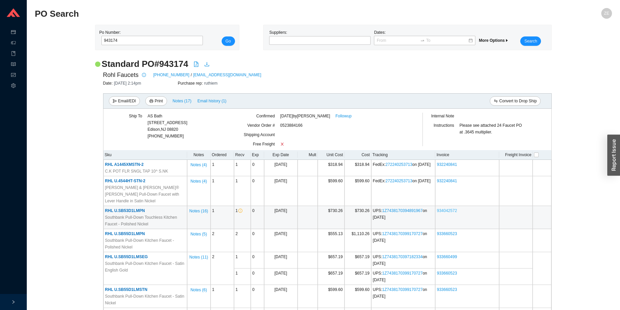
click at [454, 209] on link "934042572" at bounding box center [447, 211] width 20 height 5
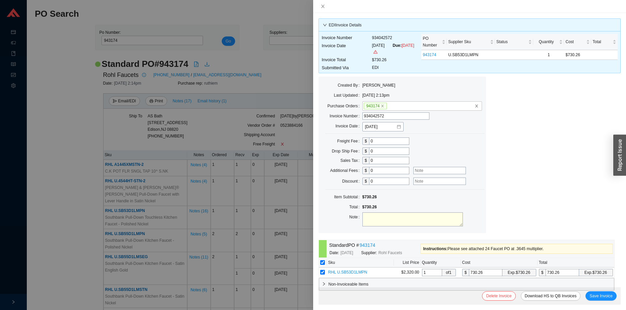
click at [225, 121] on div at bounding box center [313, 155] width 626 height 310
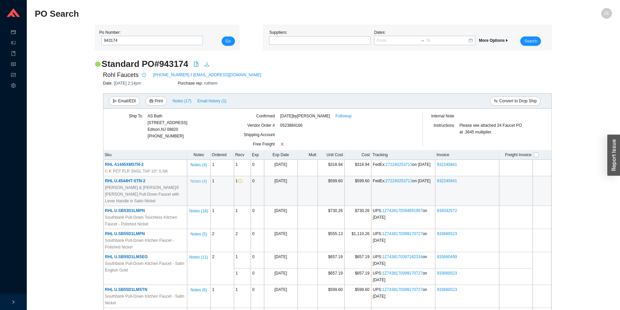
click at [199, 182] on span "Notes ( 4 )" at bounding box center [199, 181] width 16 height 7
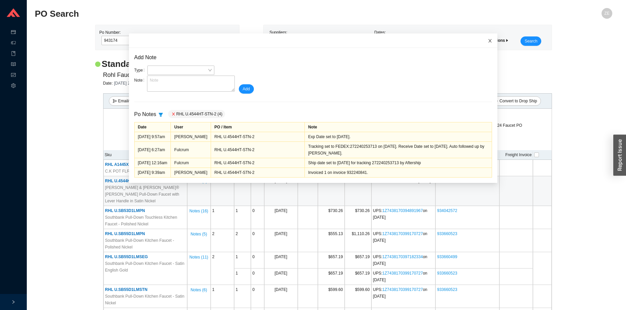
click at [488, 42] on icon "close" at bounding box center [490, 41] width 5 height 5
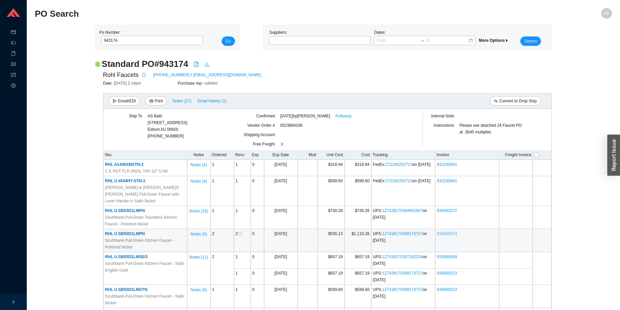
click at [446, 232] on link "933660523" at bounding box center [447, 234] width 20 height 5
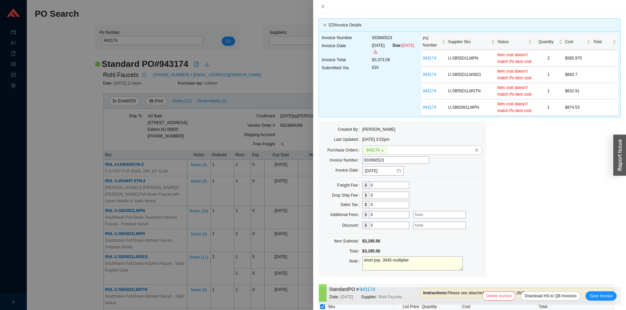
click at [51, 134] on div at bounding box center [313, 155] width 626 height 310
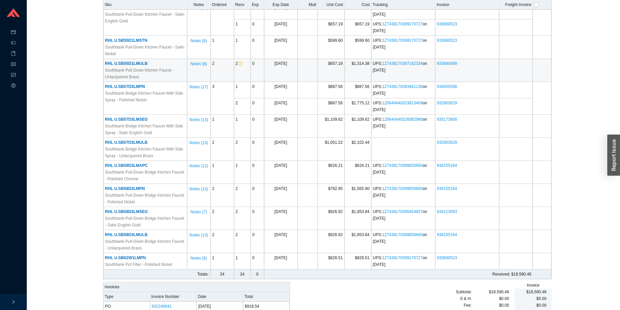
scroll to position [273, 0]
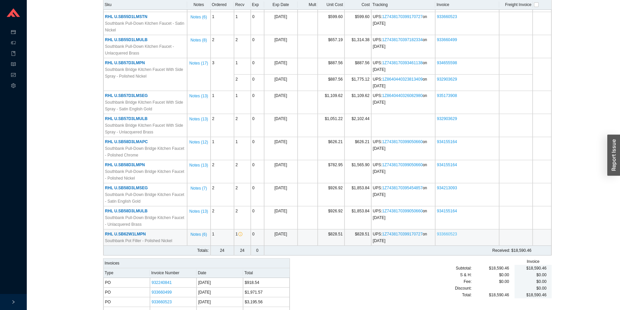
click at [447, 232] on link "933660523" at bounding box center [447, 234] width 20 height 5
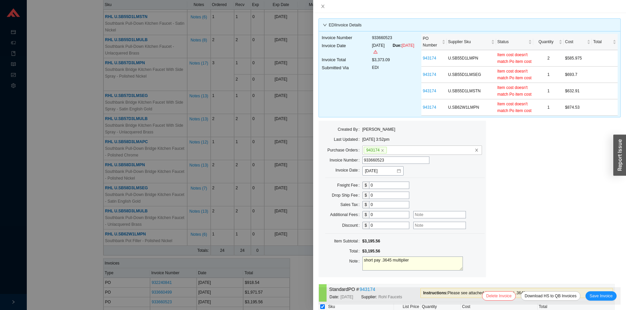
drag, startPoint x: 72, startPoint y: 206, endPoint x: 87, endPoint y: 204, distance: 15.2
click at [72, 205] on div at bounding box center [313, 155] width 626 height 310
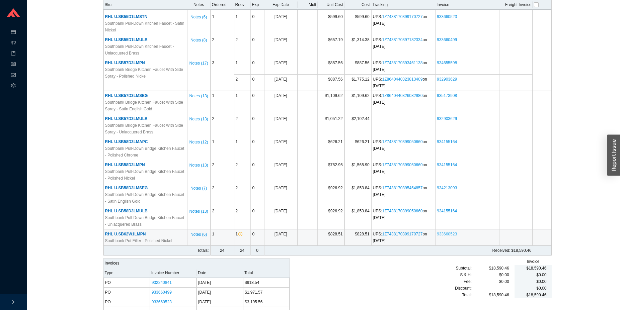
click at [451, 232] on link "933660523" at bounding box center [447, 234] width 20 height 5
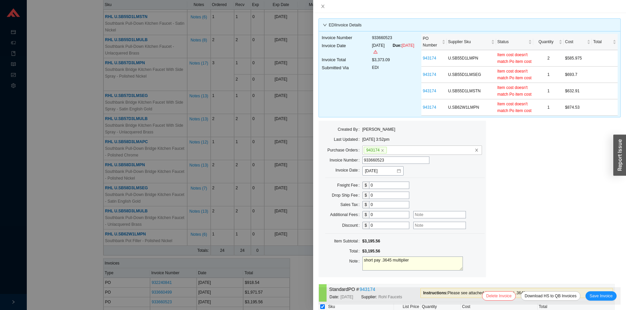
click at [50, 134] on div at bounding box center [313, 155] width 626 height 310
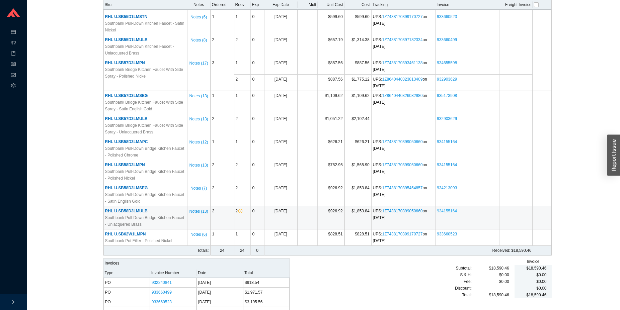
click at [450, 209] on link "934155164" at bounding box center [447, 211] width 20 height 5
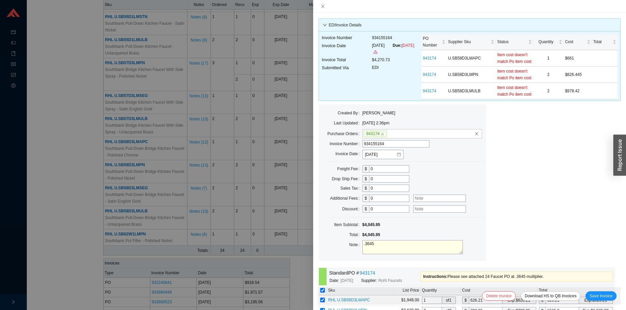
click at [62, 187] on div at bounding box center [313, 155] width 626 height 310
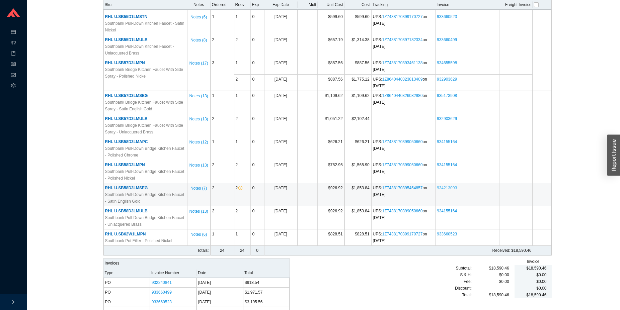
click at [455, 186] on link "934213093" at bounding box center [447, 188] width 20 height 5
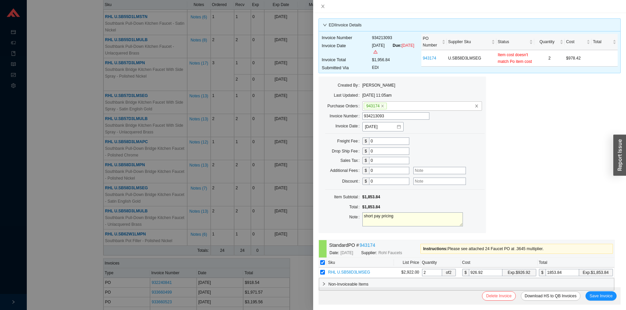
click at [56, 162] on div at bounding box center [313, 155] width 626 height 310
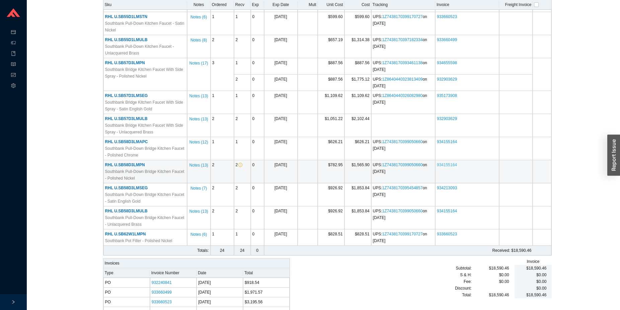
click at [449, 163] on link "934155164" at bounding box center [447, 165] width 20 height 5
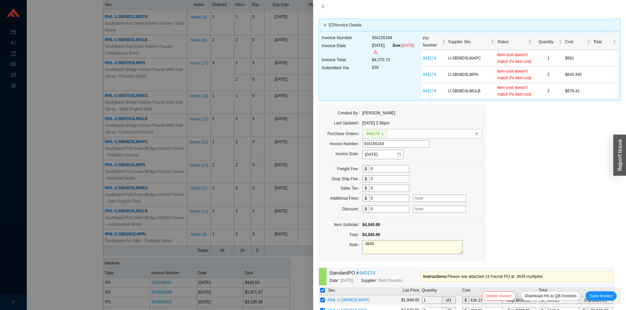
click at [58, 187] on div at bounding box center [313, 155] width 626 height 310
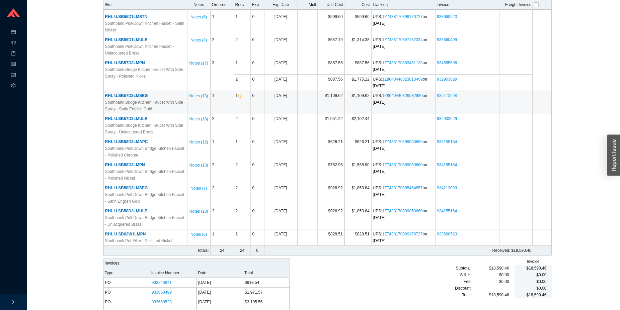
click at [445, 93] on link "935173908" at bounding box center [447, 95] width 20 height 5
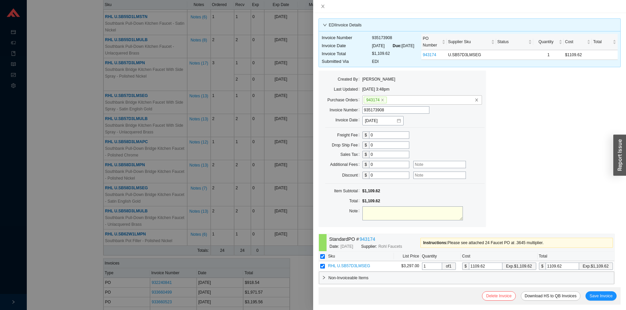
click at [74, 166] on div at bounding box center [313, 155] width 626 height 310
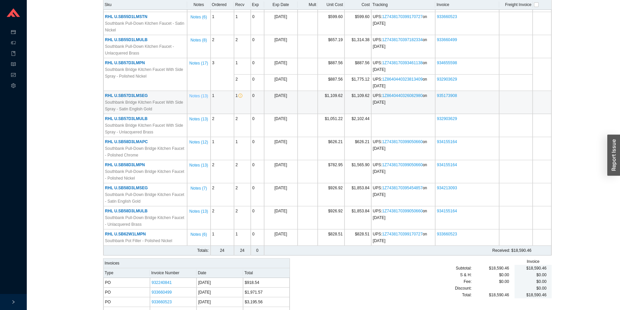
click at [205, 93] on span "Notes ( 13 )" at bounding box center [199, 96] width 19 height 7
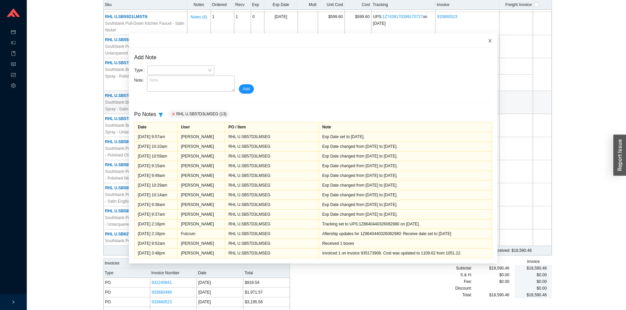
click at [488, 40] on icon "close" at bounding box center [489, 40] width 3 height 3
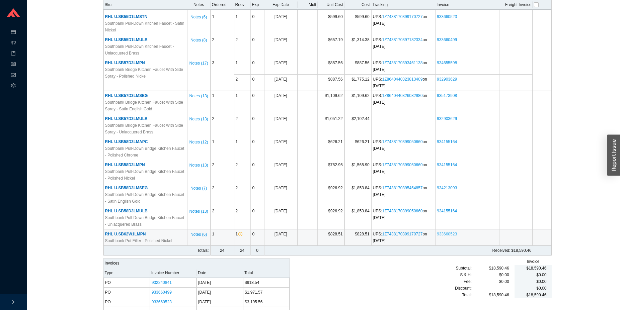
click at [445, 232] on link "933660523" at bounding box center [447, 234] width 20 height 5
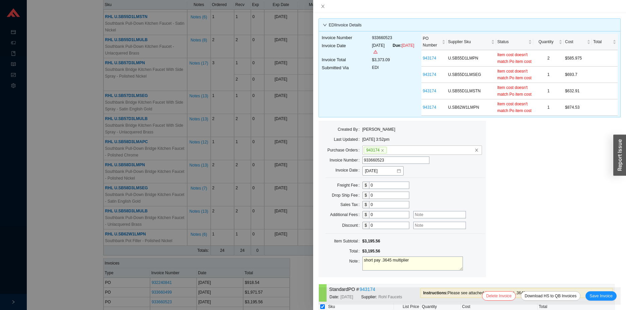
click at [301, 272] on div at bounding box center [313, 155] width 626 height 310
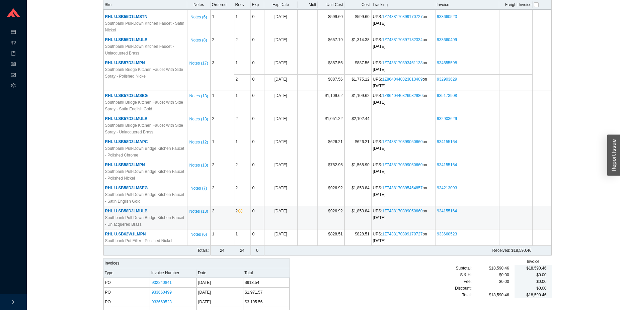
click at [437, 207] on td "934155164" at bounding box center [467, 218] width 64 height 23
click at [439, 209] on link "934155164" at bounding box center [447, 211] width 20 height 5
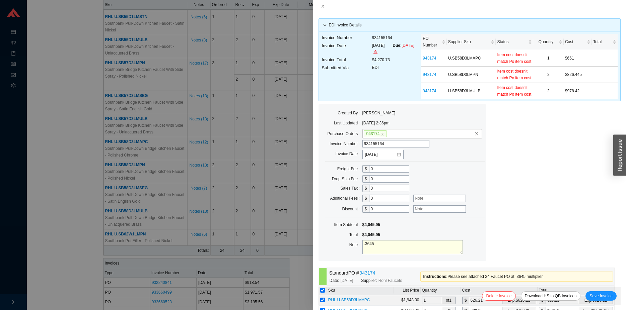
click at [300, 276] on div at bounding box center [313, 155] width 626 height 310
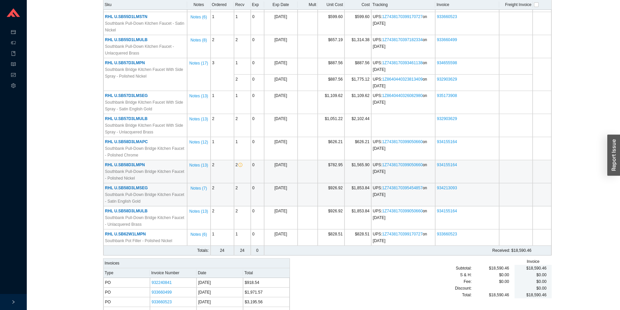
click at [457, 175] on td "934155164" at bounding box center [467, 171] width 64 height 23
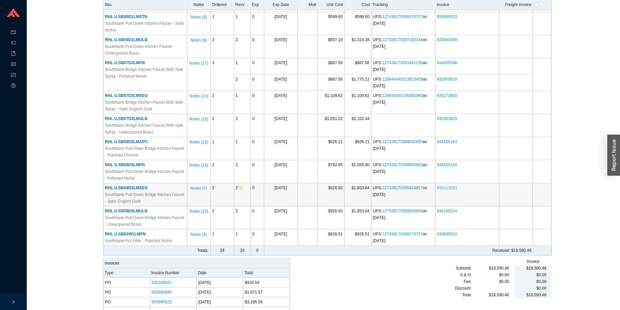
click at [450, 186] on link "934213093" at bounding box center [447, 188] width 20 height 5
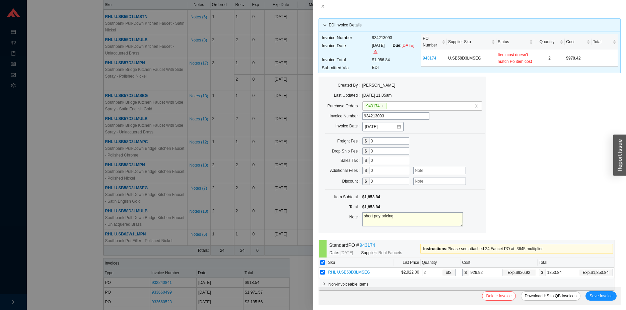
click at [299, 280] on div at bounding box center [313, 155] width 626 height 310
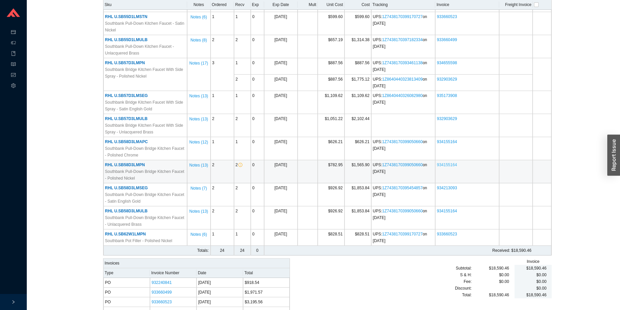
click at [452, 163] on link "934155164" at bounding box center [447, 165] width 20 height 5
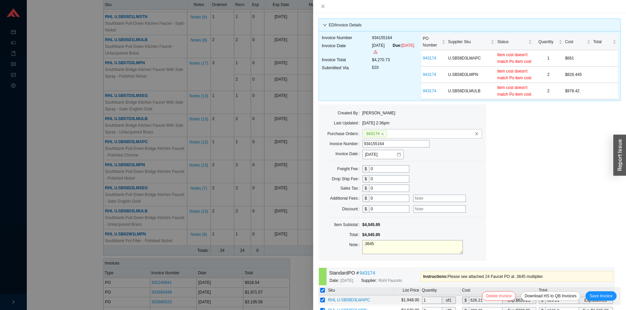
click at [306, 280] on div at bounding box center [313, 155] width 626 height 310
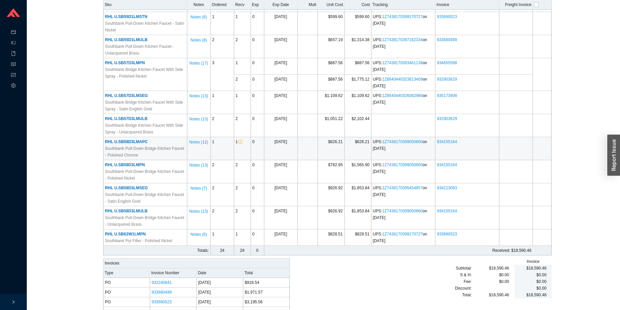
click at [457, 137] on td "934155164" at bounding box center [467, 148] width 64 height 23
click at [454, 140] on link "934155164" at bounding box center [447, 142] width 20 height 5
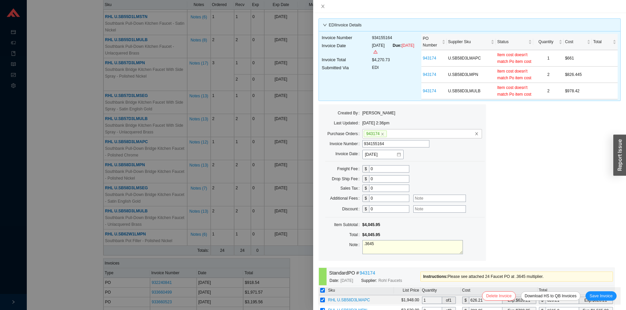
drag, startPoint x: 296, startPoint y: 289, endPoint x: 317, endPoint y: 258, distance: 37.0
click at [296, 288] on div at bounding box center [313, 155] width 626 height 310
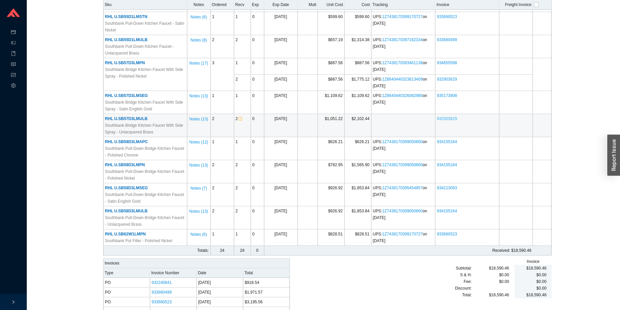
click at [447, 117] on link "932903629" at bounding box center [447, 119] width 20 height 5
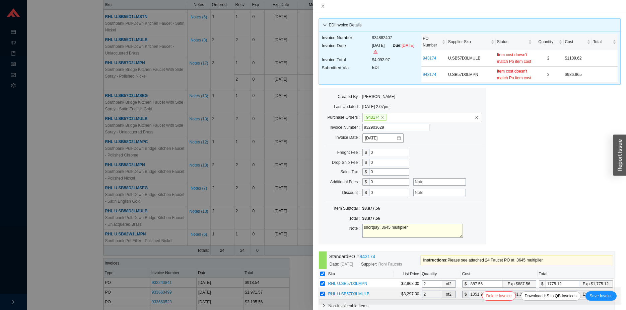
click at [303, 285] on div at bounding box center [313, 155] width 626 height 310
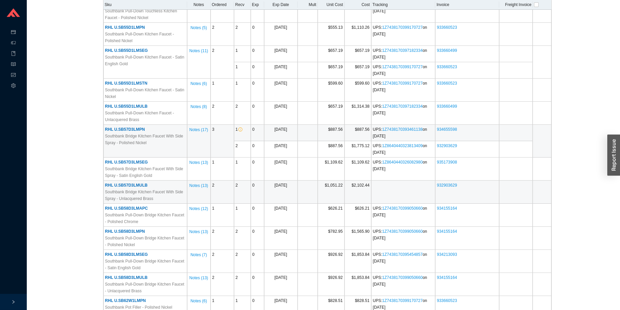
scroll to position [205, 0]
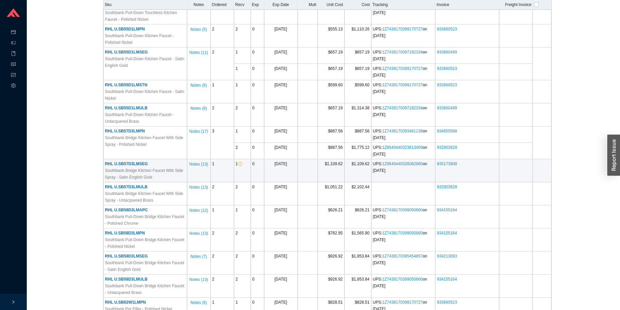
click at [452, 159] on td "935173908" at bounding box center [467, 170] width 64 height 23
click at [453, 162] on link "935173908" at bounding box center [447, 164] width 20 height 5
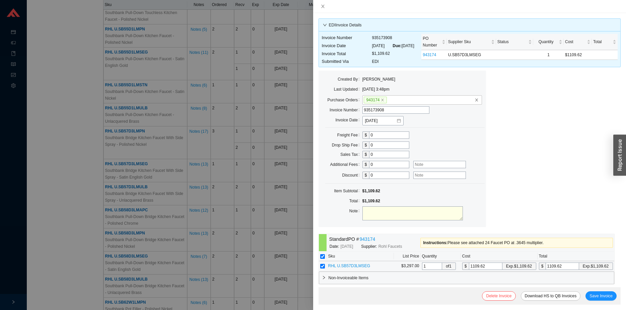
drag, startPoint x: 491, startPoint y: 270, endPoint x: 443, endPoint y: 272, distance: 48.3
click at [469, 270] on input "1109.62" at bounding box center [485, 266] width 33 height 7
type input "1"
type input "10"
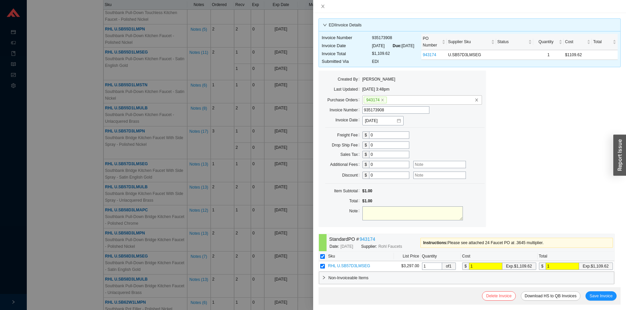
type input "10"
type input "105"
type input "1051"
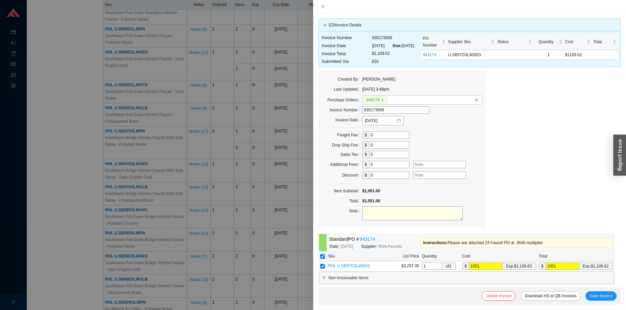
type input "1051.2"
type input "1051.22"
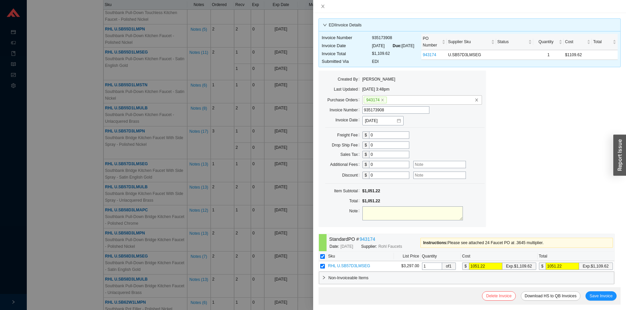
click at [434, 215] on textarea at bounding box center [412, 214] width 100 height 14
type textarea "got credit for pricing"
click at [591, 295] on span "Save Invoice" at bounding box center [600, 296] width 23 height 7
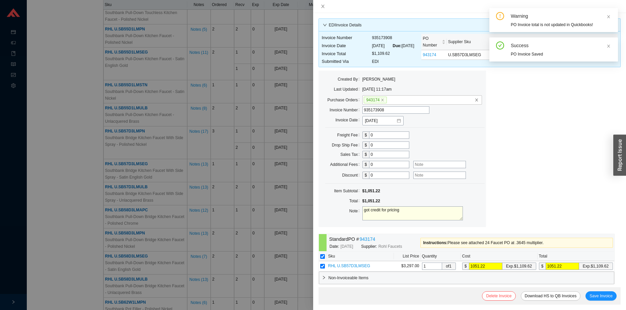
click at [307, 232] on div at bounding box center [313, 155] width 626 height 310
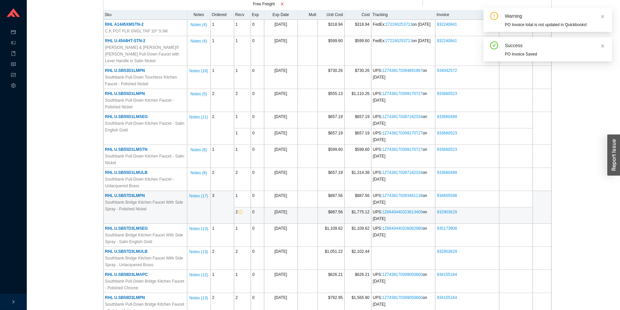
scroll to position [137, 0]
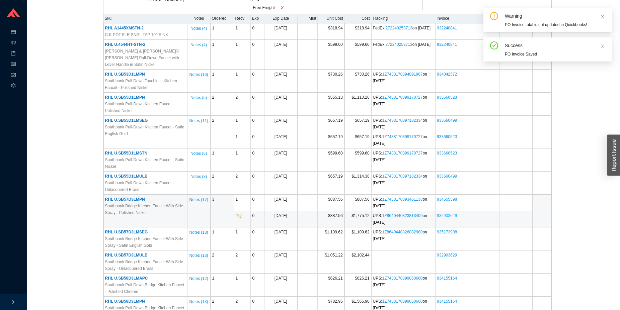
click at [450, 214] on link "932903629" at bounding box center [447, 216] width 20 height 5
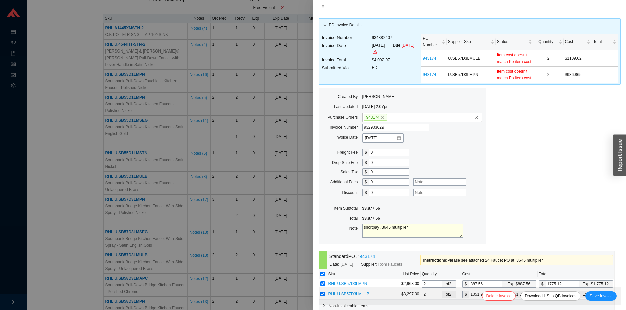
click at [306, 197] on div at bounding box center [313, 155] width 626 height 310
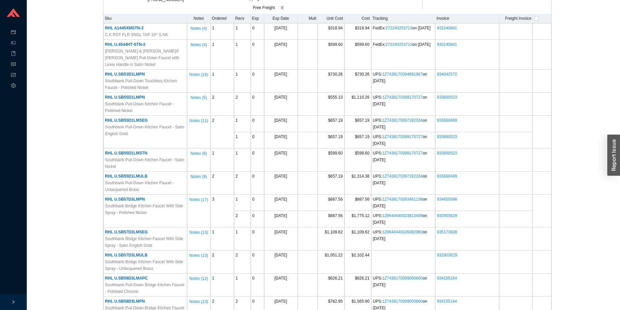
scroll to position [0, 0]
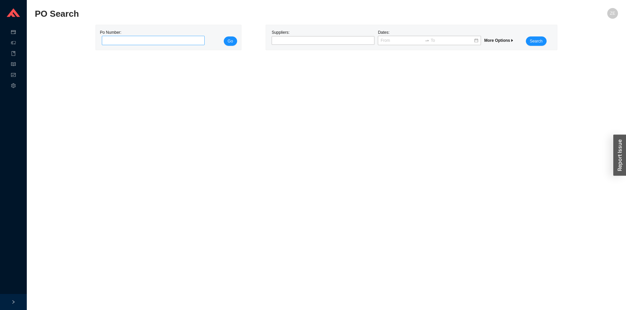
click at [114, 41] on input "tel" at bounding box center [153, 40] width 103 height 9
type input "943174"
click at [224, 36] on button "Go" at bounding box center [230, 40] width 13 height 9
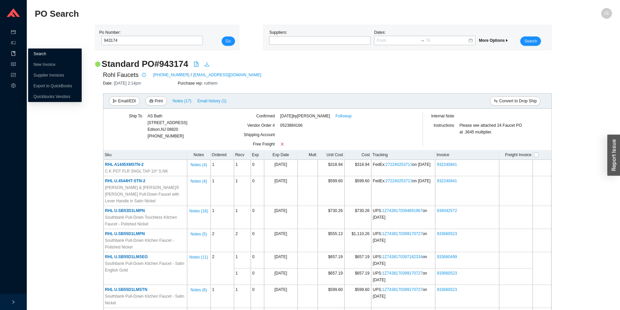
click at [42, 55] on link "Search" at bounding box center [39, 54] width 13 height 5
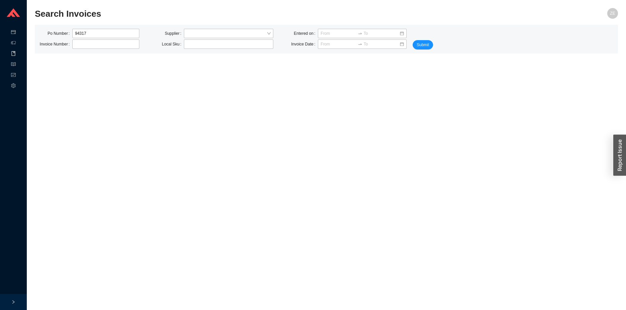
type input "943174"
click button "Submit" at bounding box center [423, 44] width 20 height 9
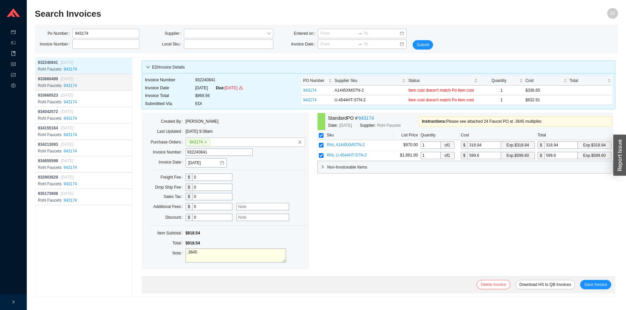
click at [116, 86] on div "Rohl Faucets 943174" at bounding box center [84, 85] width 93 height 7
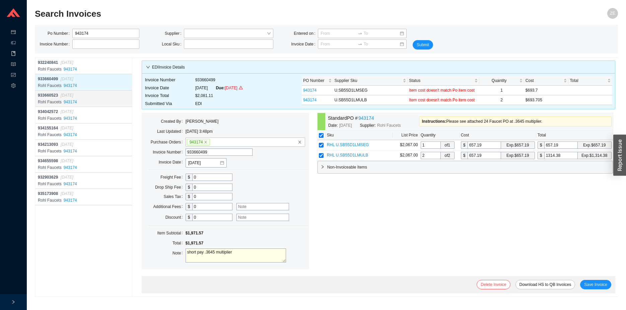
click at [117, 100] on div "Rohl Faucets 943174" at bounding box center [84, 102] width 93 height 7
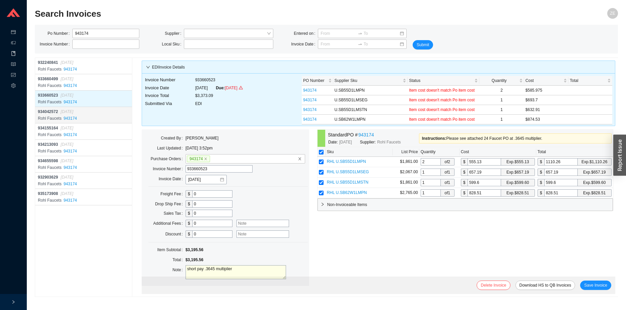
click at [115, 115] on div "934042572 [DATE]" at bounding box center [84, 111] width 93 height 7
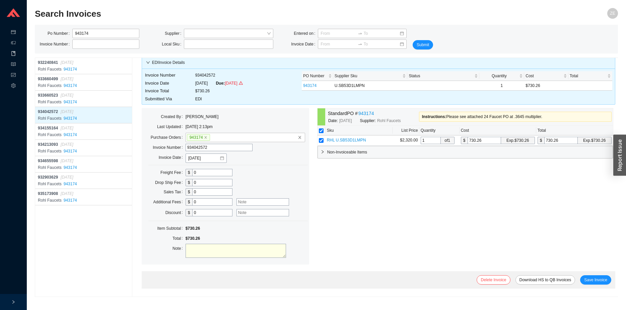
scroll to position [62, 0]
click at [327, 143] on span "RHL U.SB53D1LMPN" at bounding box center [346, 140] width 39 height 5
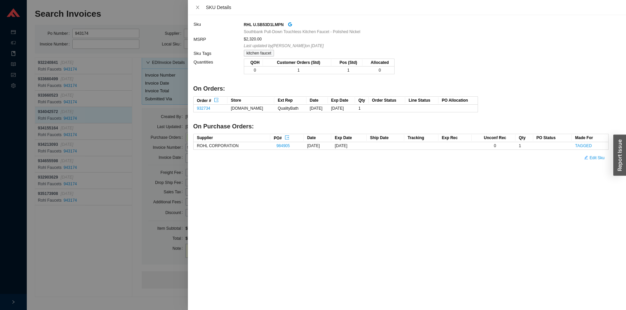
click at [81, 260] on div at bounding box center [313, 155] width 626 height 310
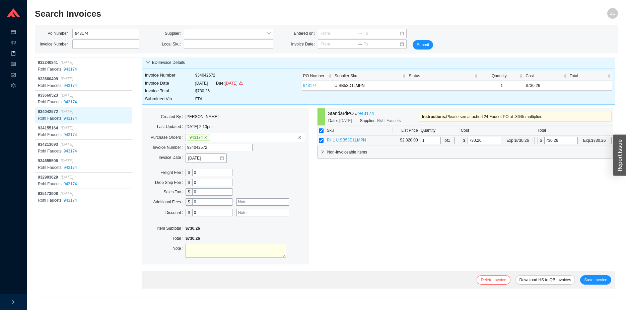
scroll to position [0, 0]
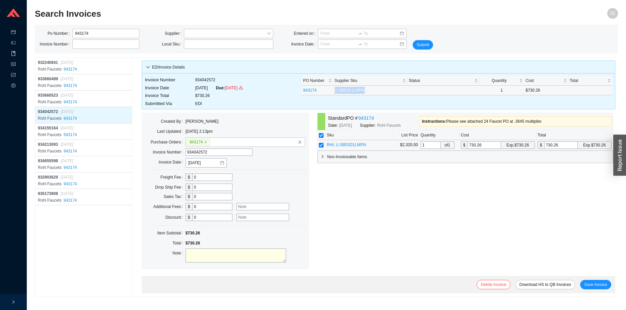
drag, startPoint x: 375, startPoint y: 90, endPoint x: 324, endPoint y: 94, distance: 51.1
click at [324, 94] on tr "943174 U.SB53D1LMPN 1 $730.26" at bounding box center [457, 91] width 310 height 10
copy tr "U.SB53D1LMPN"
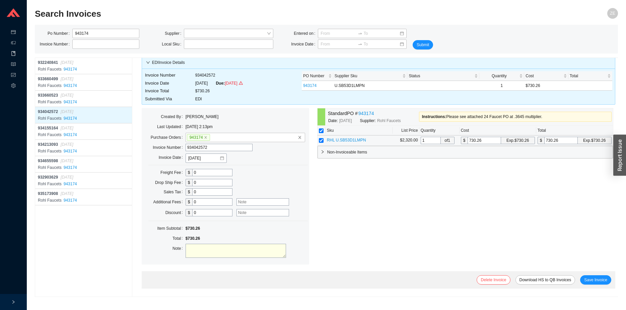
drag, startPoint x: 322, startPoint y: 247, endPoint x: 243, endPoint y: 241, distance: 78.6
click at [467, 144] on input "730.26" at bounding box center [483, 140] width 33 height 7
type input "6"
type input "69"
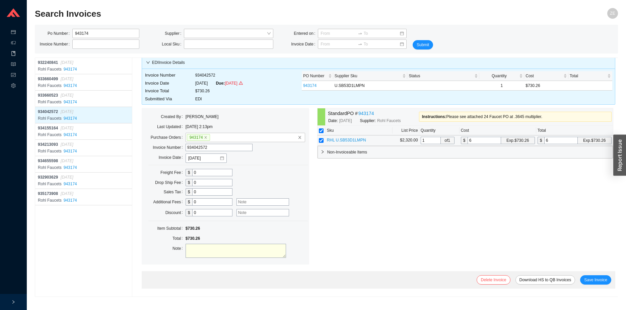
type input "69"
type input "691"
type input "691.8"
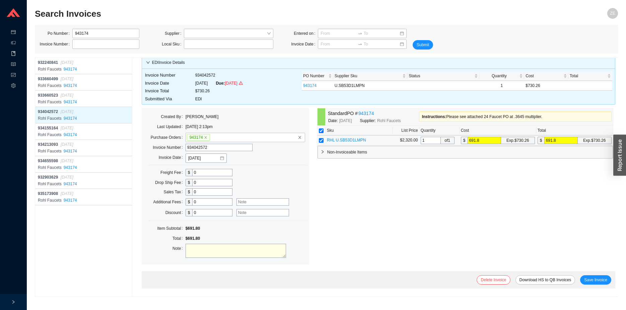
type input "691.82"
click at [214, 244] on textarea at bounding box center [235, 251] width 100 height 14
type textarea "got credit for pricing"
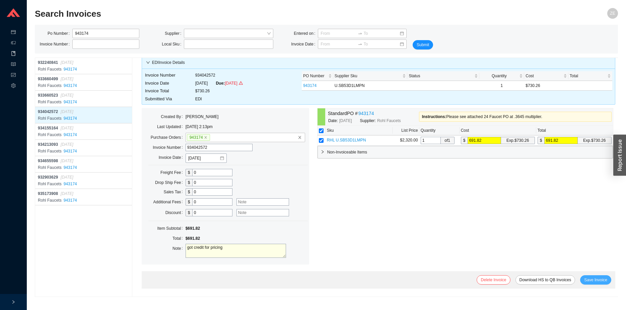
click at [587, 277] on button "Save Invoice" at bounding box center [595, 280] width 31 height 9
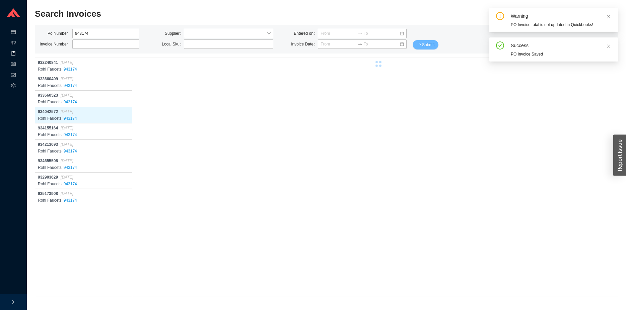
scroll to position [0, 0]
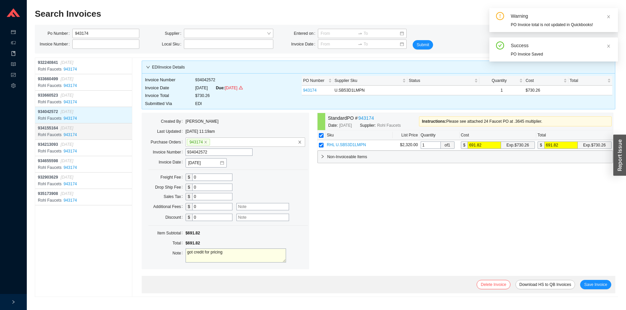
click at [108, 130] on div "934155164 [DATE]" at bounding box center [84, 128] width 93 height 7
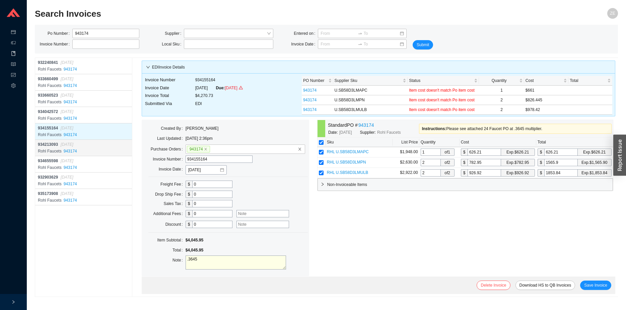
click at [109, 142] on div "934213093 02/21/2025" at bounding box center [84, 144] width 93 height 7
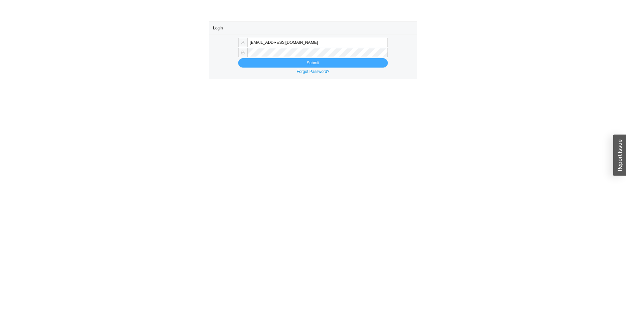
click at [259, 64] on button "Submit" at bounding box center [313, 62] width 150 height 9
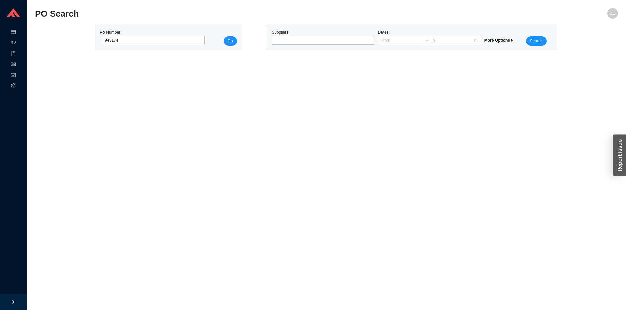
type input "943174"
click at [224, 36] on button "Go" at bounding box center [230, 40] width 13 height 9
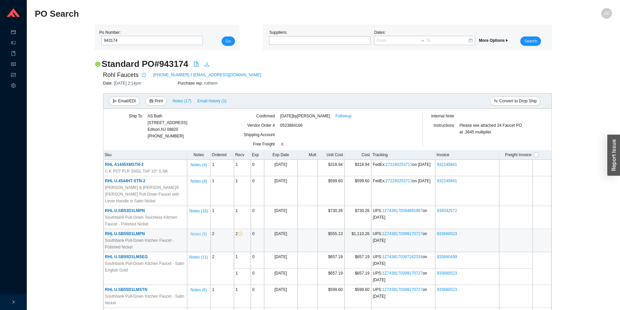
click at [200, 231] on span "Notes ( 5 )" at bounding box center [199, 234] width 16 height 7
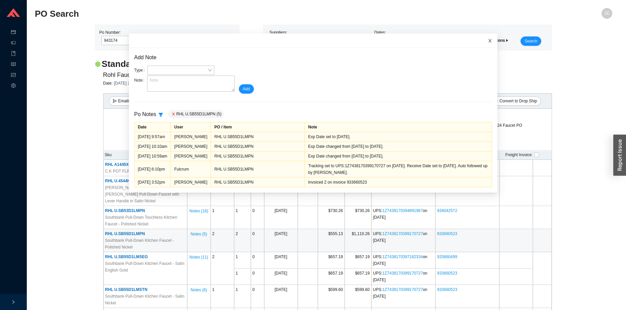
click at [482, 37] on span "Close" at bounding box center [489, 40] width 15 height 15
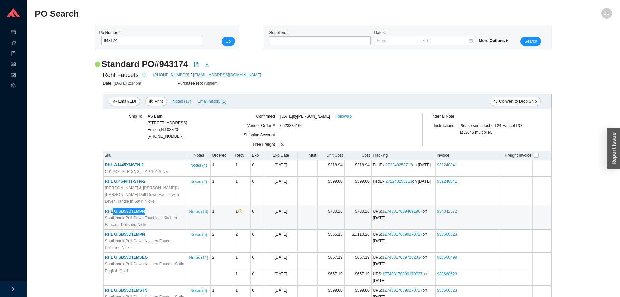
click at [204, 208] on span "Notes ( 16 )" at bounding box center [199, 211] width 19 height 7
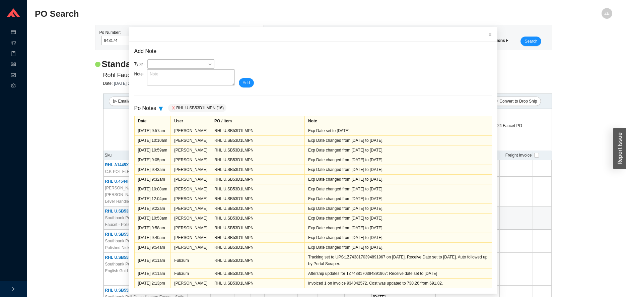
scroll to position [12, 0]
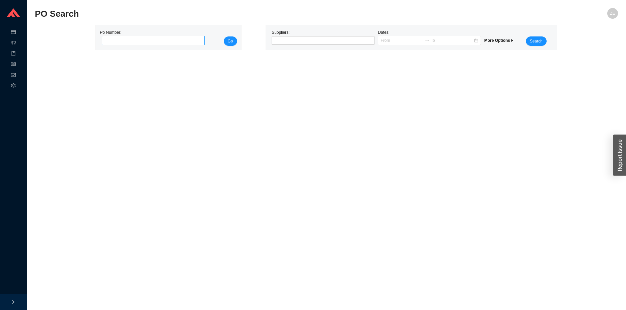
click at [109, 42] on input "tel" at bounding box center [153, 40] width 103 height 9
type input "985422"
click at [224, 36] on button "Go" at bounding box center [230, 40] width 13 height 9
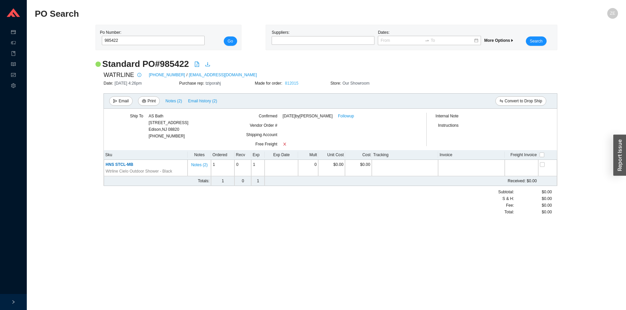
click at [295, 84] on link "812015" at bounding box center [291, 83] width 13 height 5
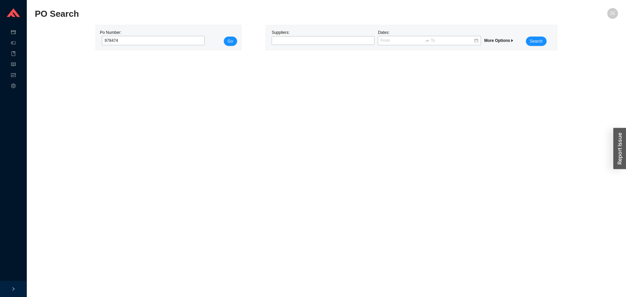
click at [224, 36] on button "Go" at bounding box center [230, 40] width 13 height 9
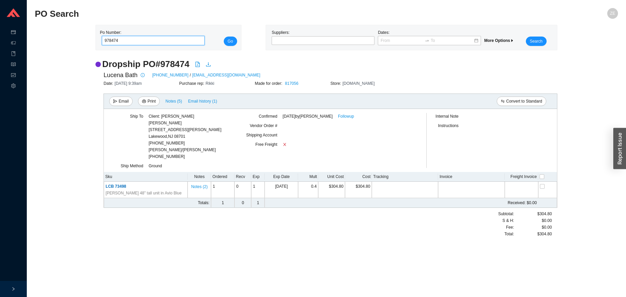
drag, startPoint x: 119, startPoint y: 41, endPoint x: 87, endPoint y: 41, distance: 31.8
click at [102, 41] on input "978474" at bounding box center [153, 40] width 103 height 9
type input "983646"
click at [224, 36] on button "Go" at bounding box center [230, 40] width 13 height 9
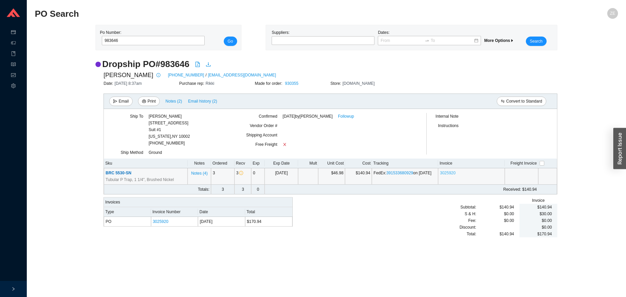
click at [448, 173] on link "3025920" at bounding box center [448, 172] width 16 height 5
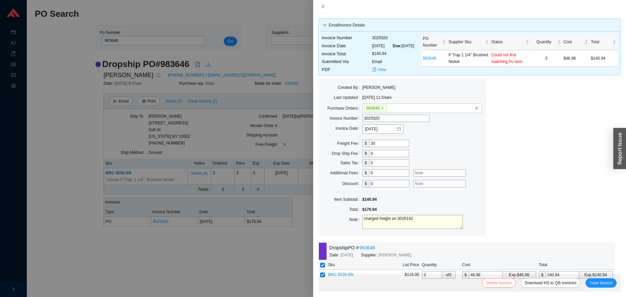
click at [501, 281] on span "Delete Invoice" at bounding box center [498, 282] width 25 height 7
click at [535, 264] on span "Yes" at bounding box center [533, 263] width 7 height 7
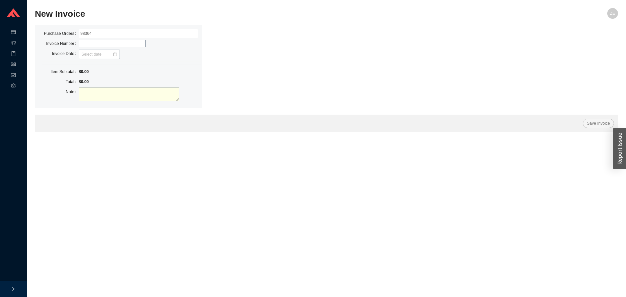
type input "983646"
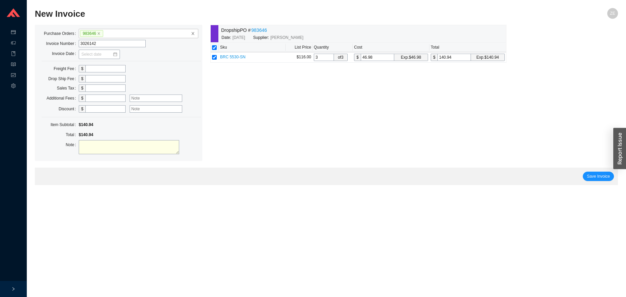
type input "3026142"
type input "[DATE]"
type input "30"
click at [593, 178] on span "Save Invoice" at bounding box center [598, 176] width 23 height 7
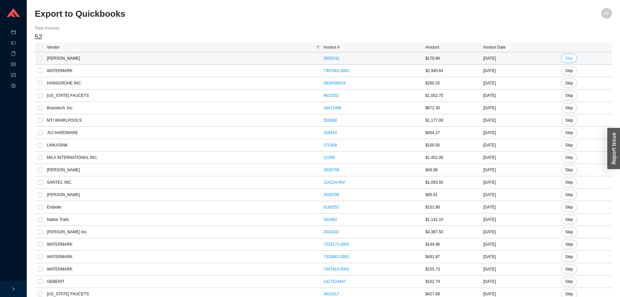
click span "Skip"
click button "Yes"
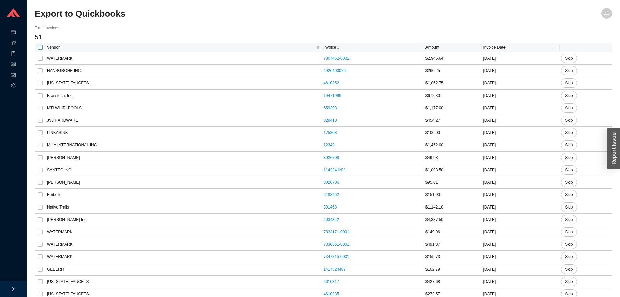
click input "checkbox"
checkbox input "true"
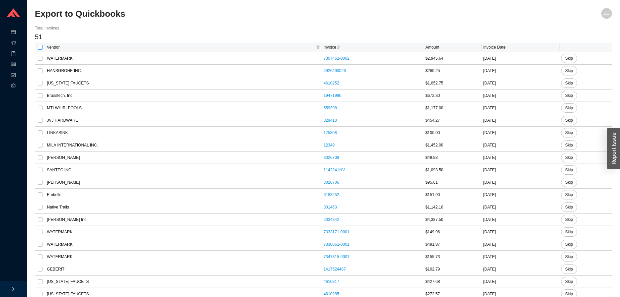
checkbox input "true"
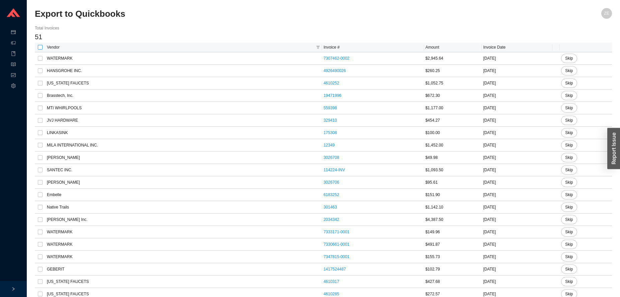
checkbox input "true"
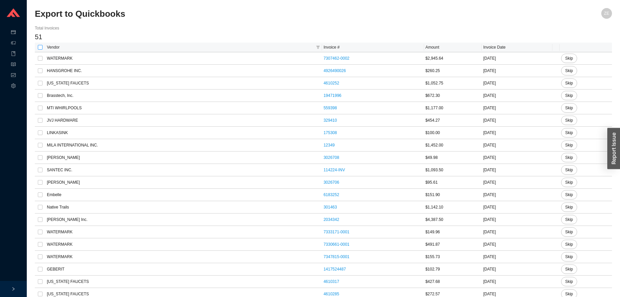
checkbox input "true"
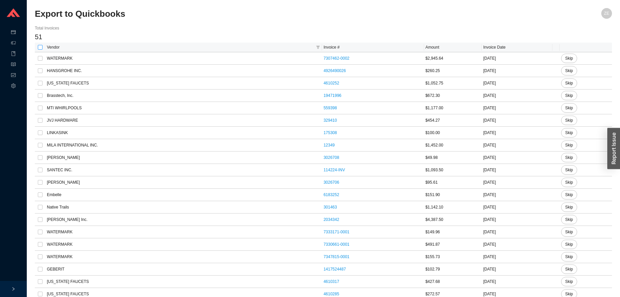
checkbox input "true"
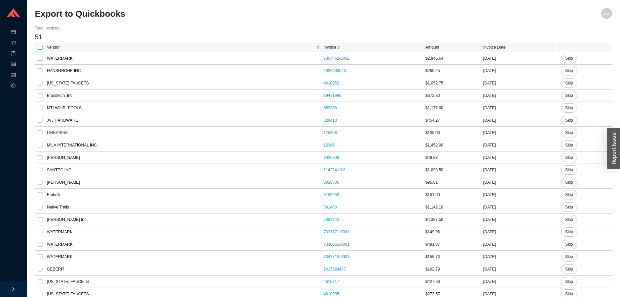
checkbox input "true"
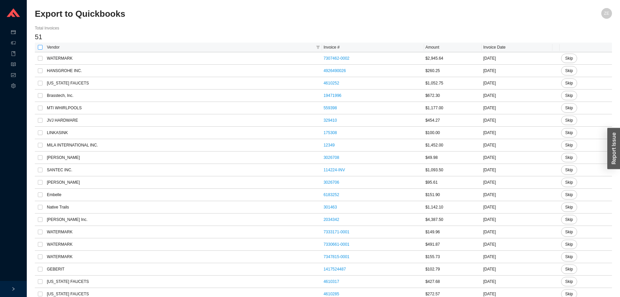
checkbox input "true"
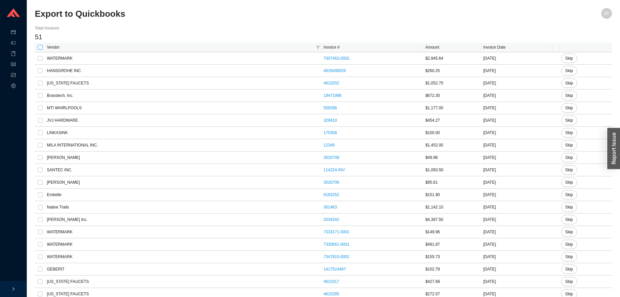
checkbox input "true"
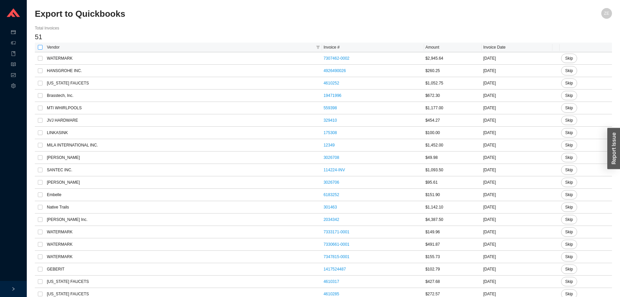
checkbox input "true"
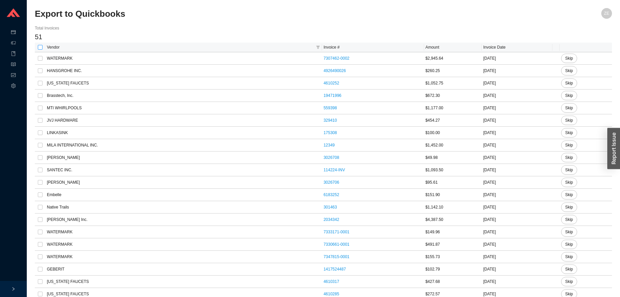
checkbox input "true"
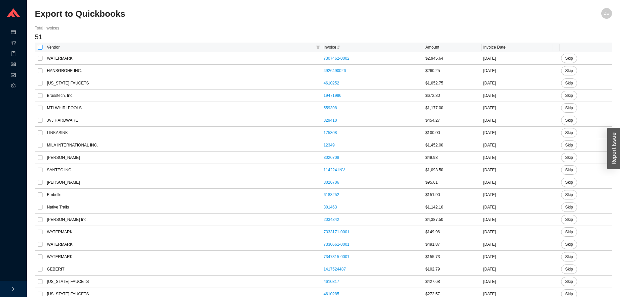
checkbox input "true"
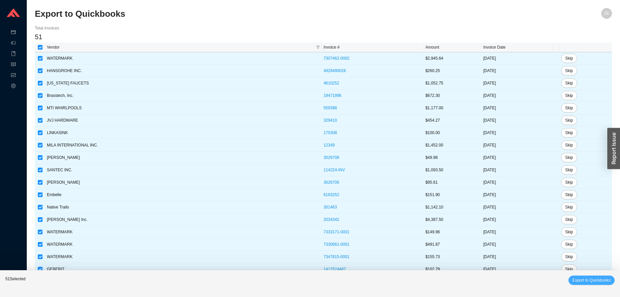
click span "Export to Quickbooks"
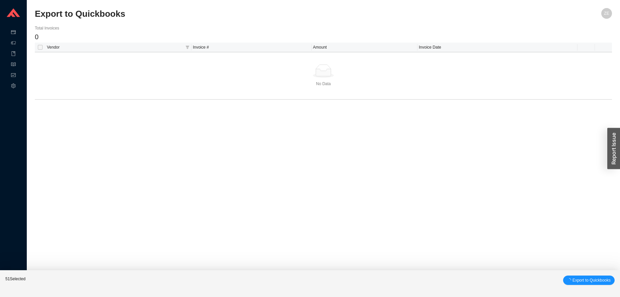
checkbox input "false"
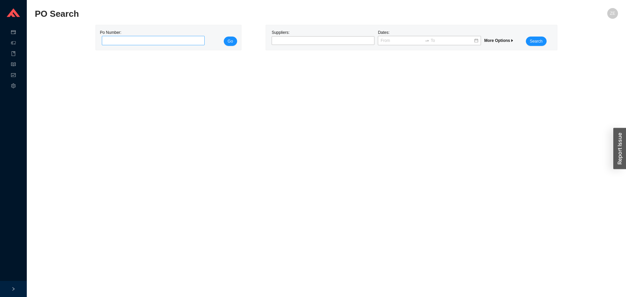
drag, startPoint x: 131, startPoint y: 38, endPoint x: 132, endPoint y: 34, distance: 4.7
click at [131, 39] on input "tel" at bounding box center [153, 40] width 103 height 9
type input "967081"
click at [224, 36] on button "Go" at bounding box center [230, 40] width 13 height 9
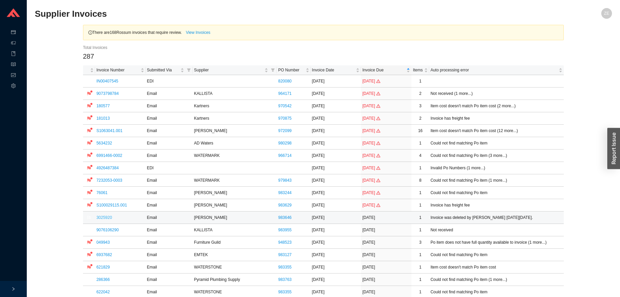
click at [109, 216] on link "3025920" at bounding box center [104, 217] width 16 height 5
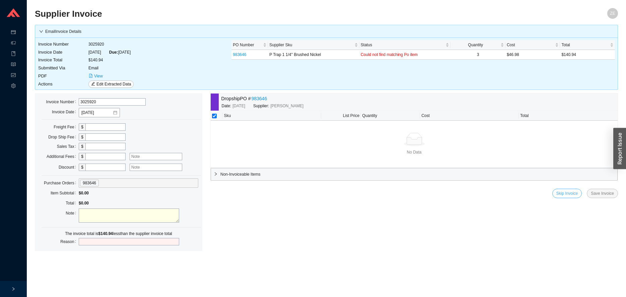
click at [563, 193] on span "Skip Invoice" at bounding box center [567, 193] width 22 height 7
click at [606, 173] on span "Yes" at bounding box center [604, 174] width 7 height 7
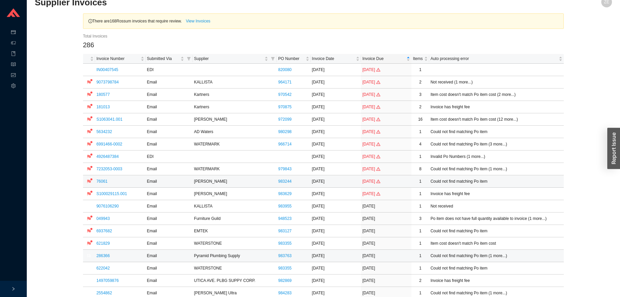
scroll to position [68, 0]
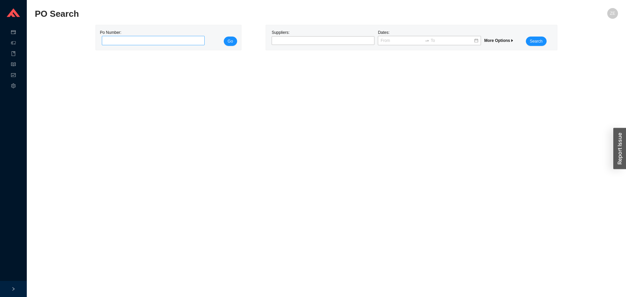
click at [124, 43] on input "tel" at bounding box center [153, 40] width 103 height 9
type input "981306"
click at [224, 36] on button "Go" at bounding box center [230, 40] width 13 height 9
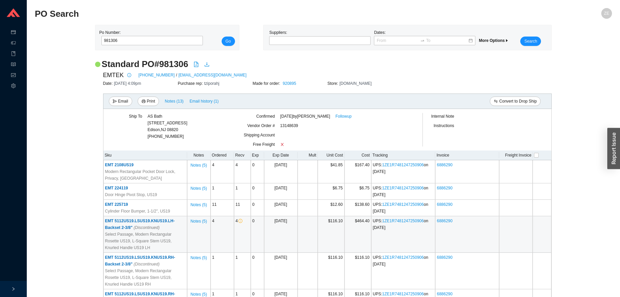
scroll to position [385, 0]
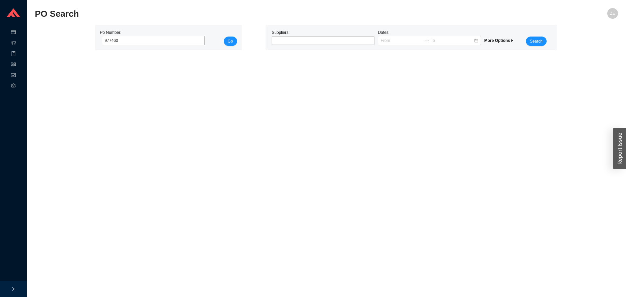
type input "977460"
click at [224, 36] on button "Go" at bounding box center [230, 40] width 13 height 9
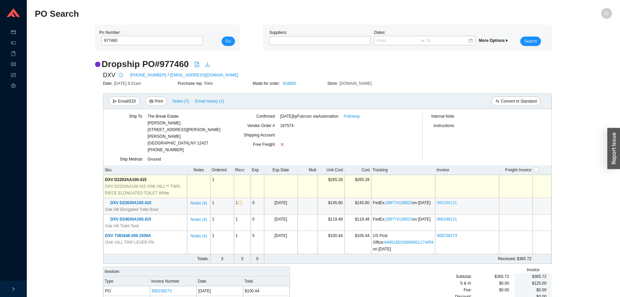
click at [444, 200] on link "900248131" at bounding box center [447, 202] width 20 height 5
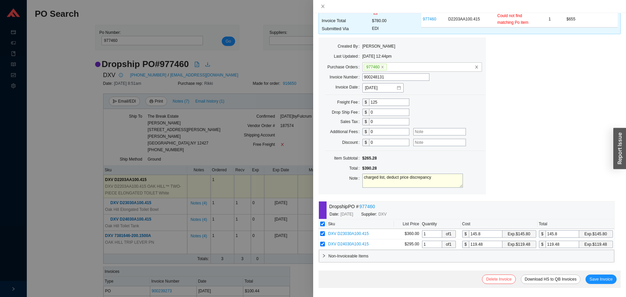
scroll to position [40, 0]
click at [360, 232] on span "DXV D23030A100.415" at bounding box center [348, 233] width 41 height 5
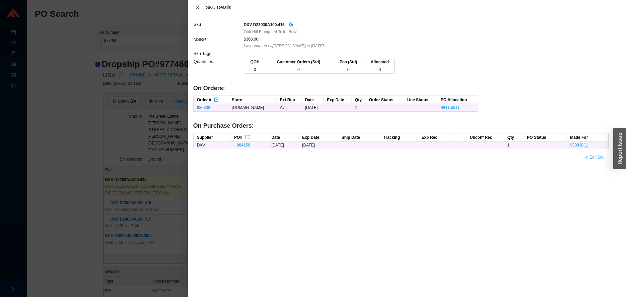
click at [197, 6] on icon "close" at bounding box center [197, 7] width 5 height 5
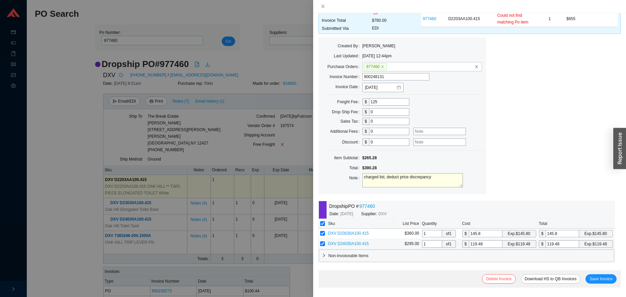
click at [342, 244] on span "DXV D24030A100.415" at bounding box center [348, 243] width 41 height 5
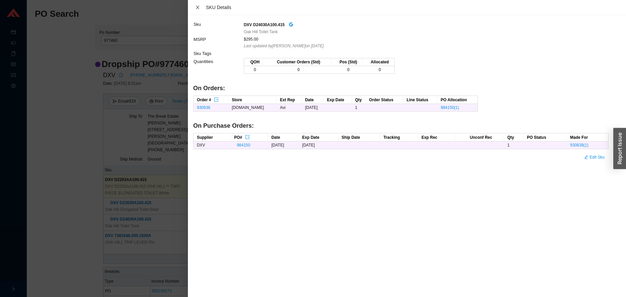
click at [199, 8] on icon "close" at bounding box center [197, 7] width 5 height 5
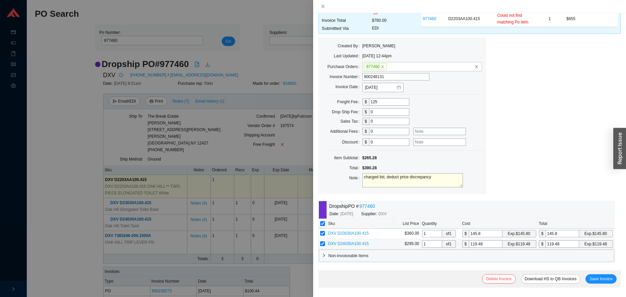
click at [365, 243] on span "DXV D24030A100.415" at bounding box center [348, 243] width 41 height 5
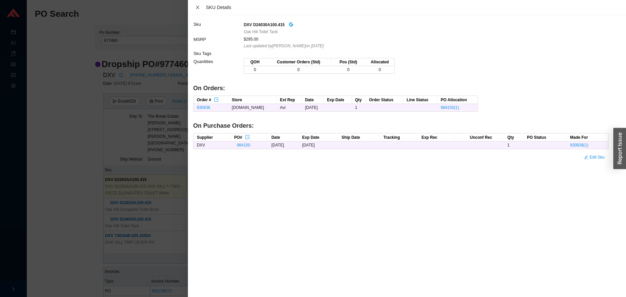
click at [199, 7] on icon "close" at bounding box center [197, 7] width 5 height 5
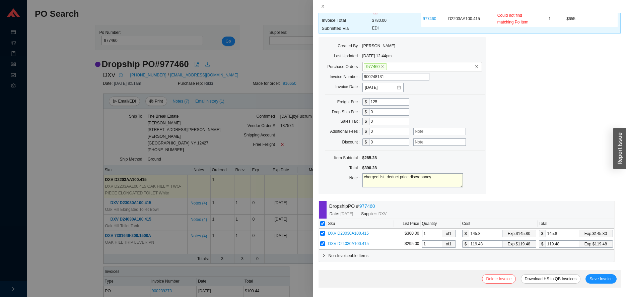
click at [78, 170] on div at bounding box center [313, 148] width 626 height 297
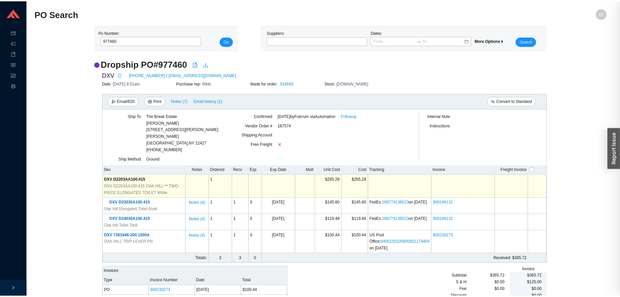
scroll to position [0, 0]
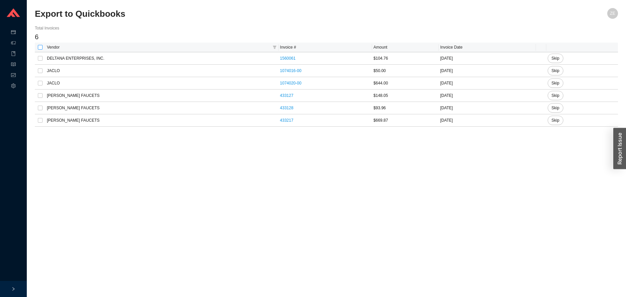
click at [40, 47] on input "checkbox" at bounding box center [40, 47] width 5 height 5
checkbox input "true"
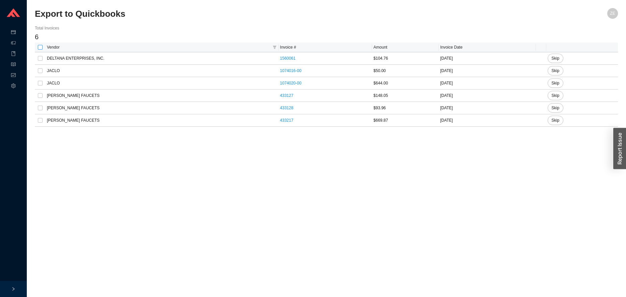
checkbox input "true"
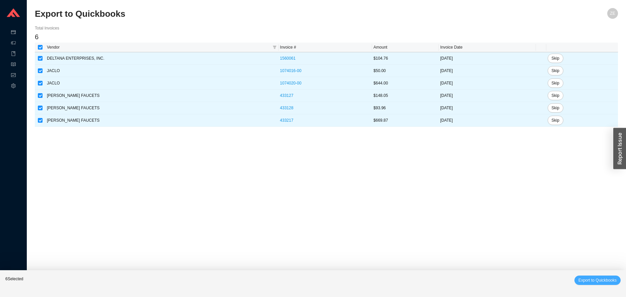
click at [586, 280] on span "Export to Quickbooks" at bounding box center [597, 280] width 38 height 7
checkbox input "false"
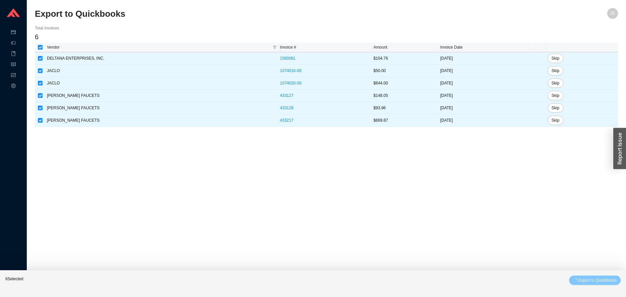
checkbox input "false"
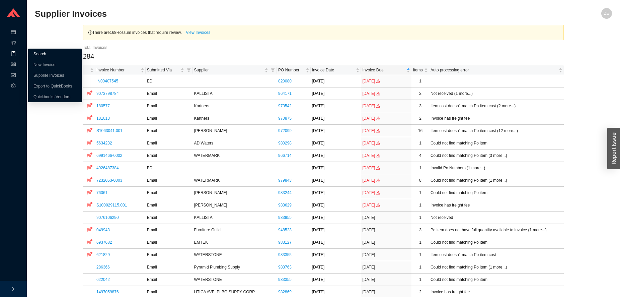
click at [42, 55] on link "Search" at bounding box center [39, 54] width 13 height 5
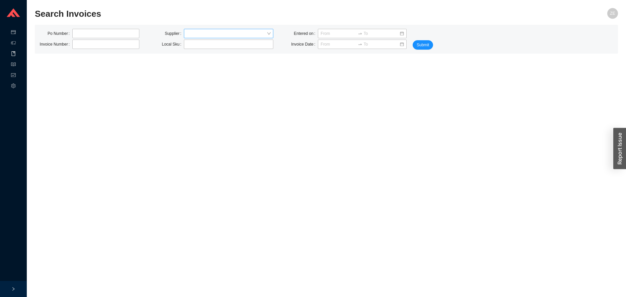
click at [199, 34] on input "search" at bounding box center [226, 33] width 80 height 9
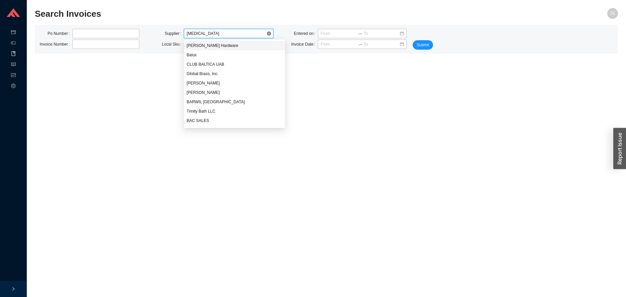
type input "balu"
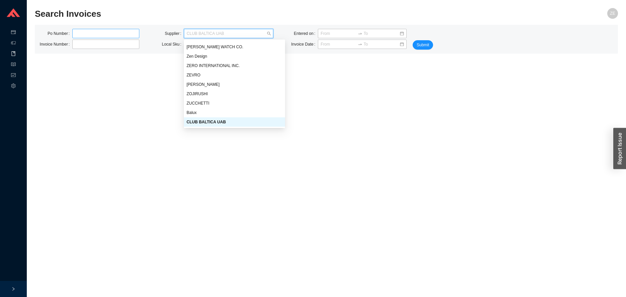
drag, startPoint x: 189, startPoint y: 32, endPoint x: 111, endPoint y: 32, distance: 78.0
click at [111, 32] on div "Po Number Invoice Number Supplier CLUB BALTICA UAB Local Sku Entered on Invoice…" at bounding box center [240, 39] width 402 height 21
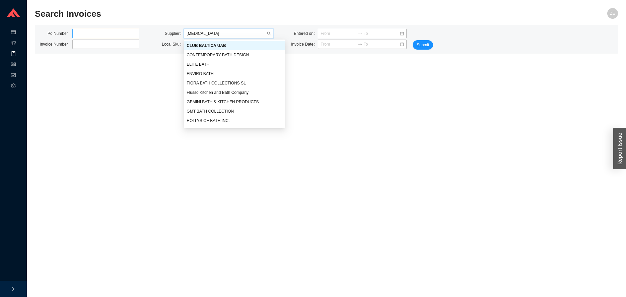
scroll to position [19, 0]
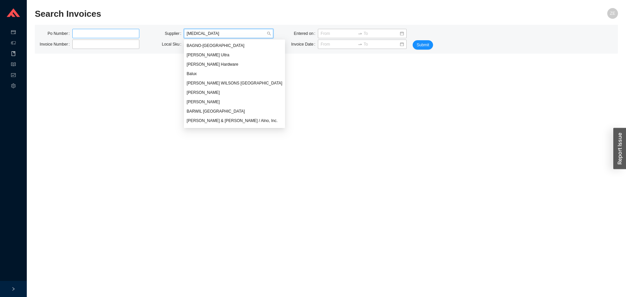
type input "balu"
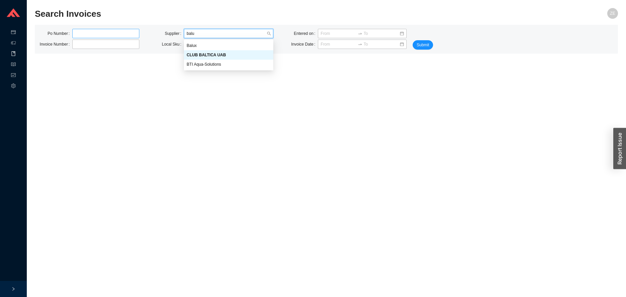
scroll to position [0, 0]
click at [201, 45] on div "Balux" at bounding box center [228, 46] width 84 height 6
click at [418, 44] on span "Submit" at bounding box center [423, 45] width 12 height 7
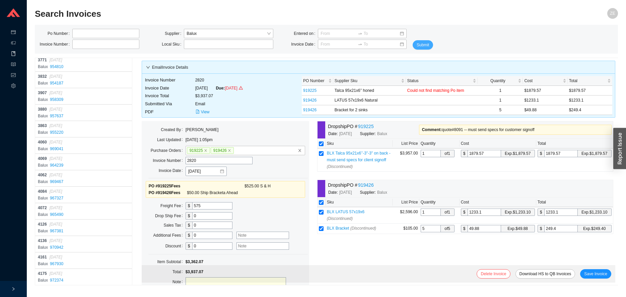
scroll to position [396, 0]
click at [80, 274] on div "4393 [DATE]" at bounding box center [84, 273] width 93 height 7
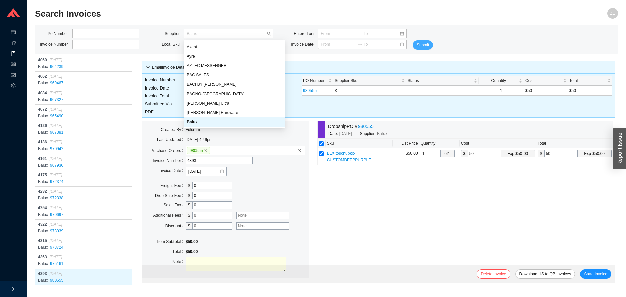
drag, startPoint x: 210, startPoint y: 34, endPoint x: 175, endPoint y: 34, distance: 34.8
click at [175, 34] on div "Supplier Balux" at bounding box center [206, 33] width 134 height 9
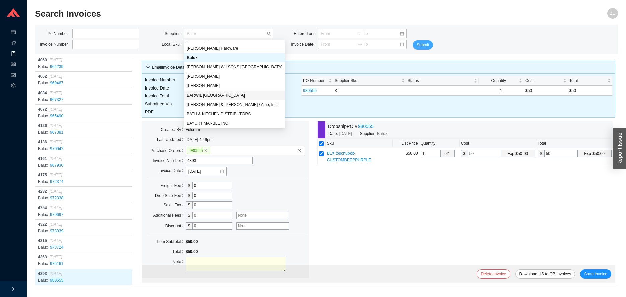
scroll to position [812, 0]
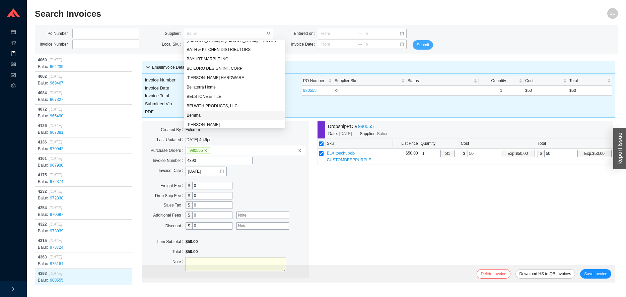
click at [204, 116] on div "Bemma" at bounding box center [234, 115] width 96 height 6
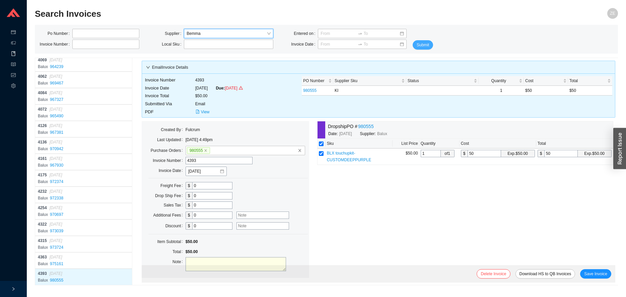
click at [418, 46] on span "Submit" at bounding box center [423, 45] width 12 height 7
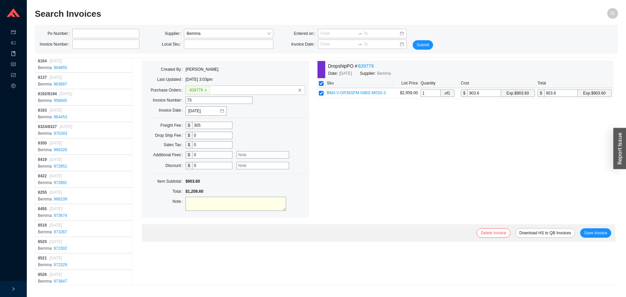
scroll to position [5400, 0]
click at [76, 277] on div "Bemma 980011" at bounding box center [84, 280] width 93 height 7
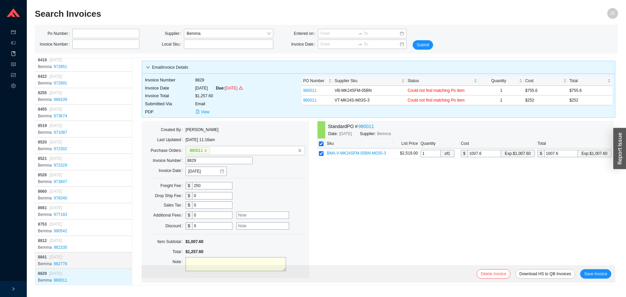
click at [85, 260] on div "8841 07/22/2025" at bounding box center [84, 256] width 93 height 7
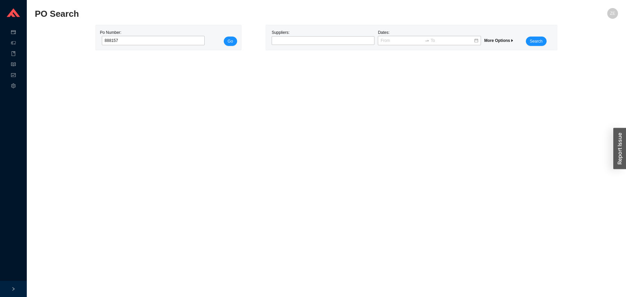
type input "888157"
click button "Go" at bounding box center [230, 40] width 13 height 9
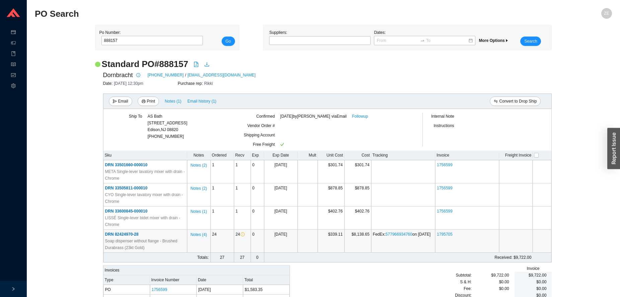
click at [133, 233] on span "DRN 82424970-28" at bounding box center [121, 234] width 33 height 5
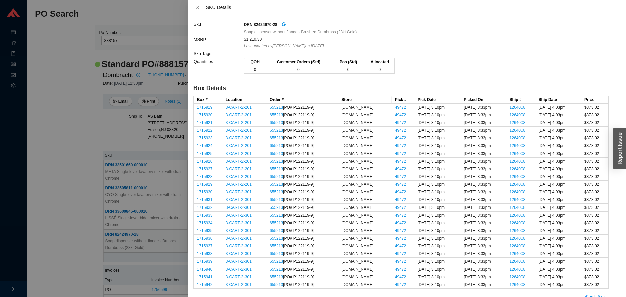
scroll to position [10, 0]
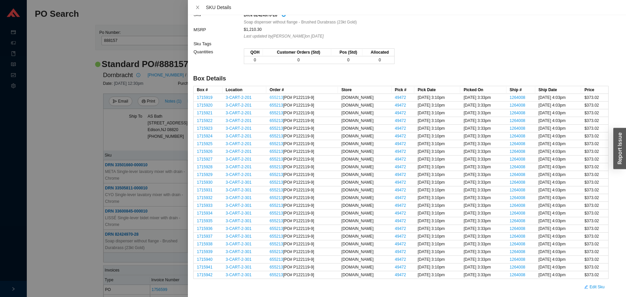
click at [273, 97] on link "655213" at bounding box center [276, 97] width 13 height 5
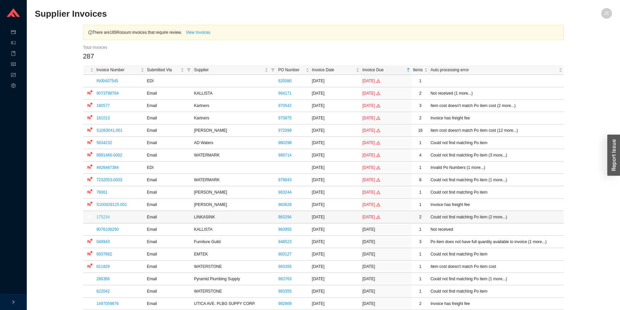
click at [105, 218] on link "175234" at bounding box center [102, 217] width 13 height 5
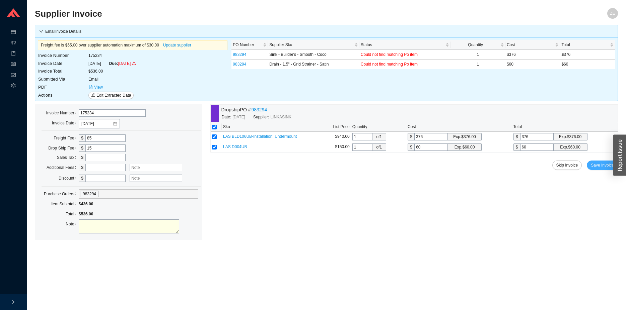
click at [606, 167] on span "Save Invoice" at bounding box center [602, 165] width 23 height 7
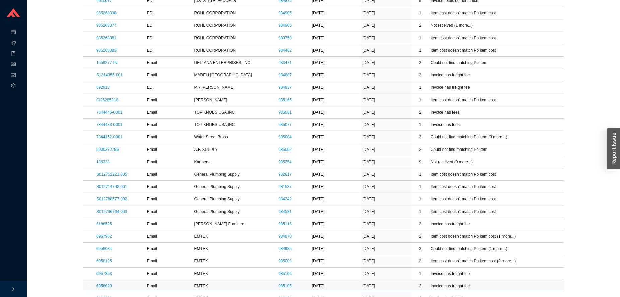
scroll to position [916, 0]
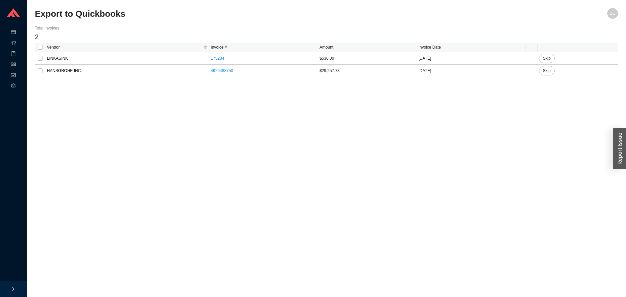
click at [43, 47] on th at bounding box center [40, 48] width 11 height 10
click at [40, 58] on input "checkbox" at bounding box center [40, 58] width 5 height 5
checkbox input "true"
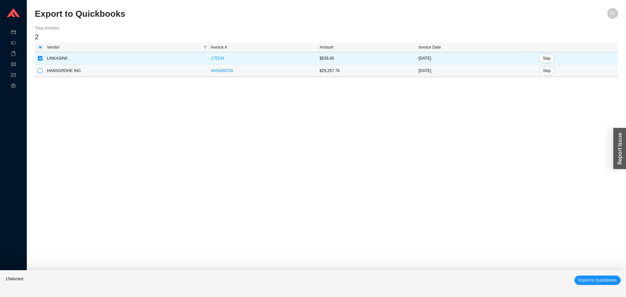
click at [42, 71] on input "checkbox" at bounding box center [40, 70] width 5 height 5
checkbox input "true"
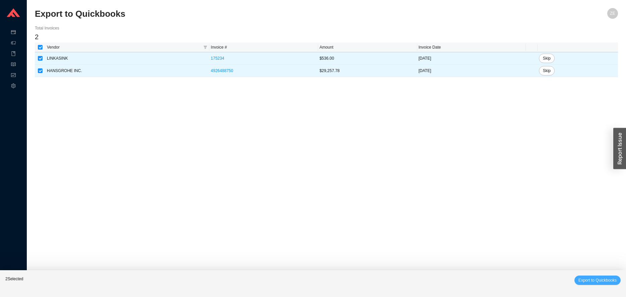
click at [585, 280] on span "Export to Quickbooks" at bounding box center [597, 280] width 38 height 7
checkbox input "false"
